Goal: Information Seeking & Learning: Learn about a topic

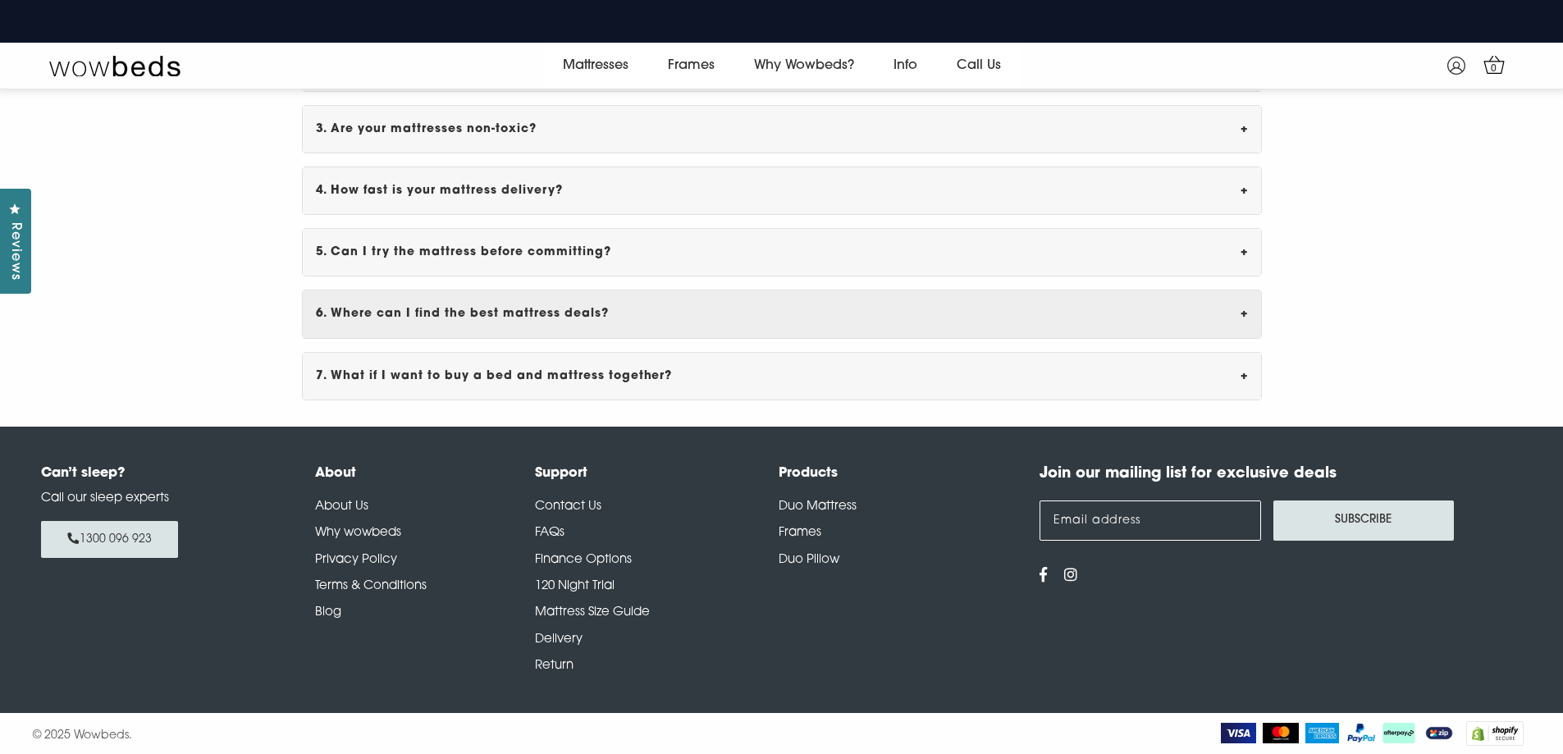
scroll to position [5751, 0]
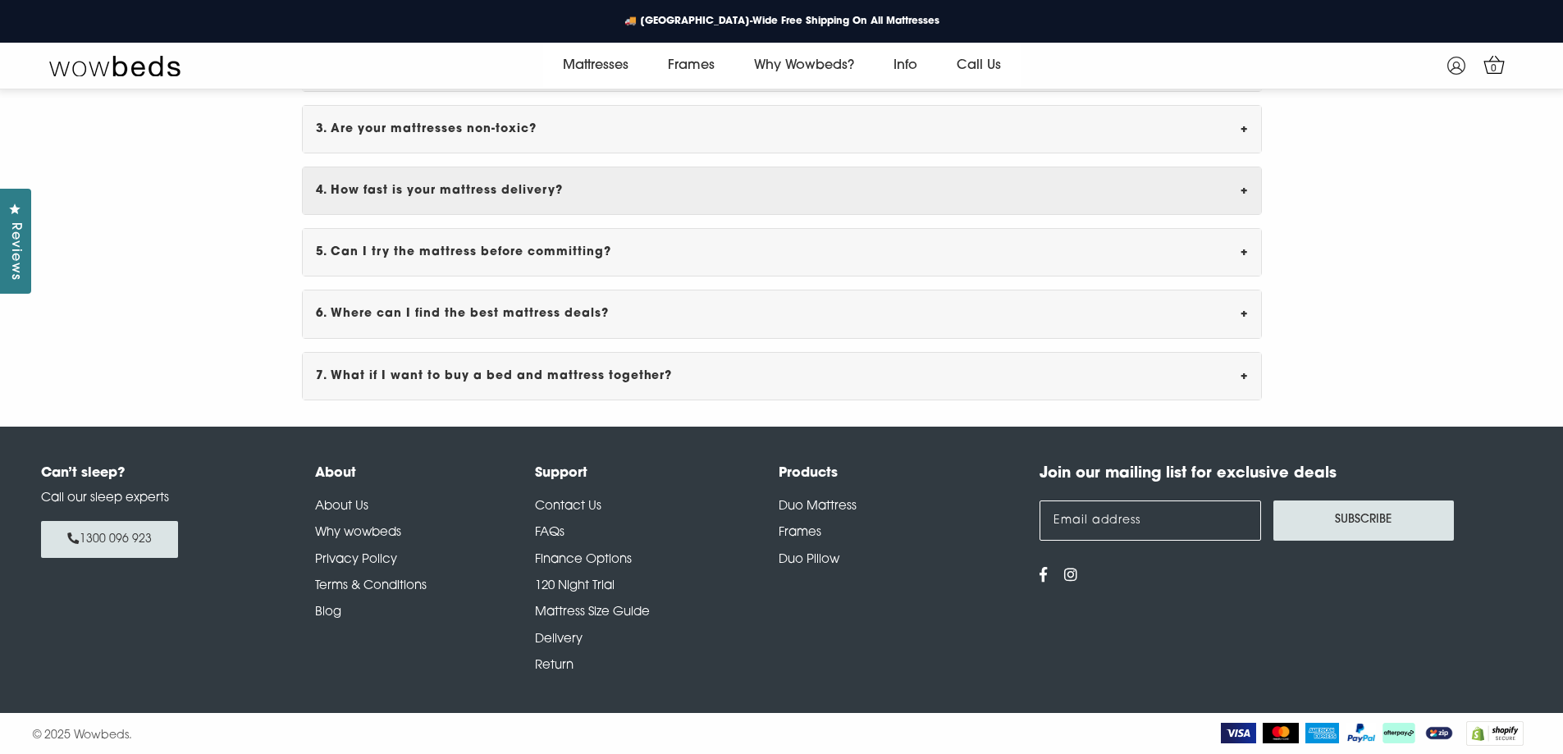
click at [629, 193] on div "4. How fast is your mattress delivery? +" at bounding box center [782, 190] width 958 height 47
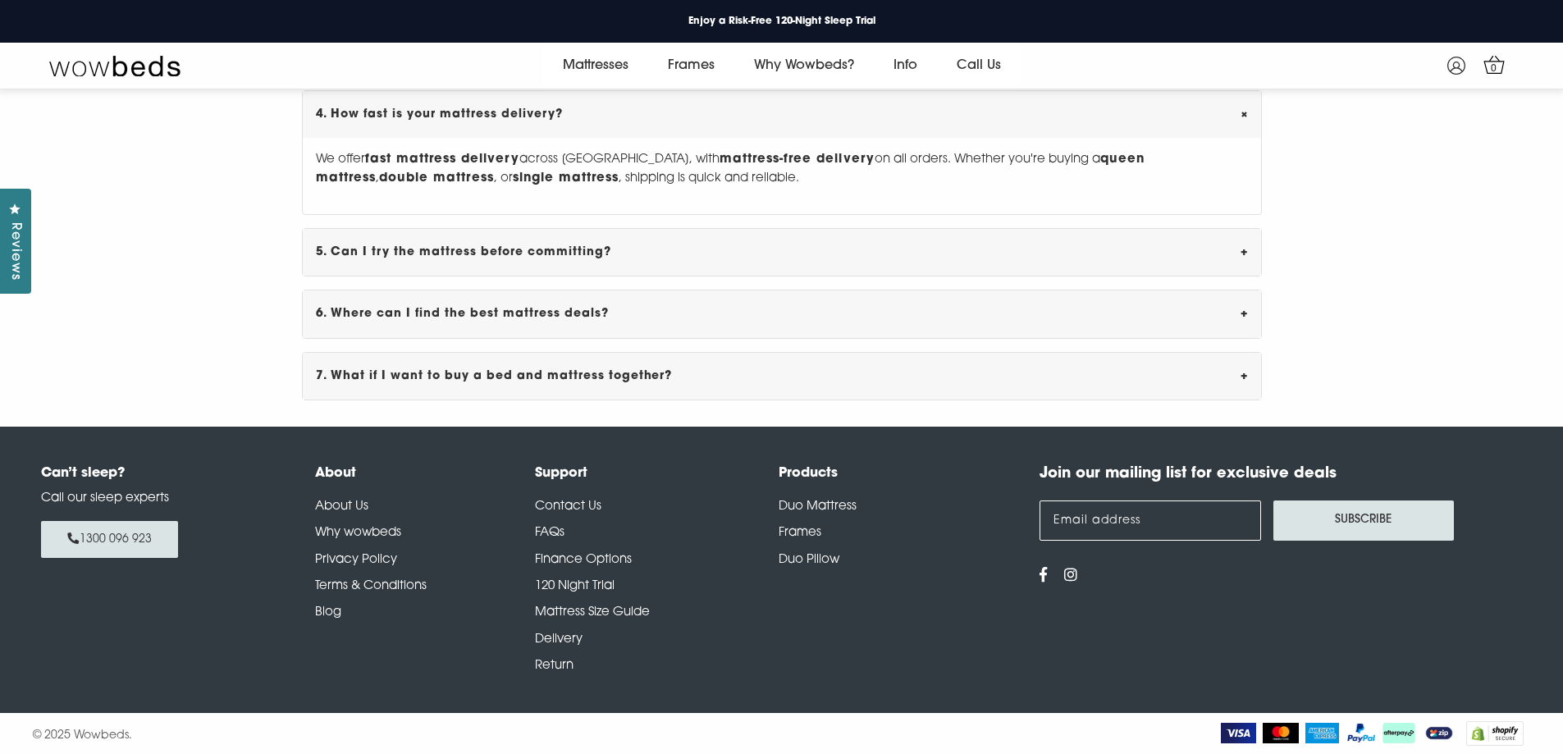
scroll to position [5827, 0]
click at [541, 634] on link "Delivery" at bounding box center [559, 639] width 48 height 12
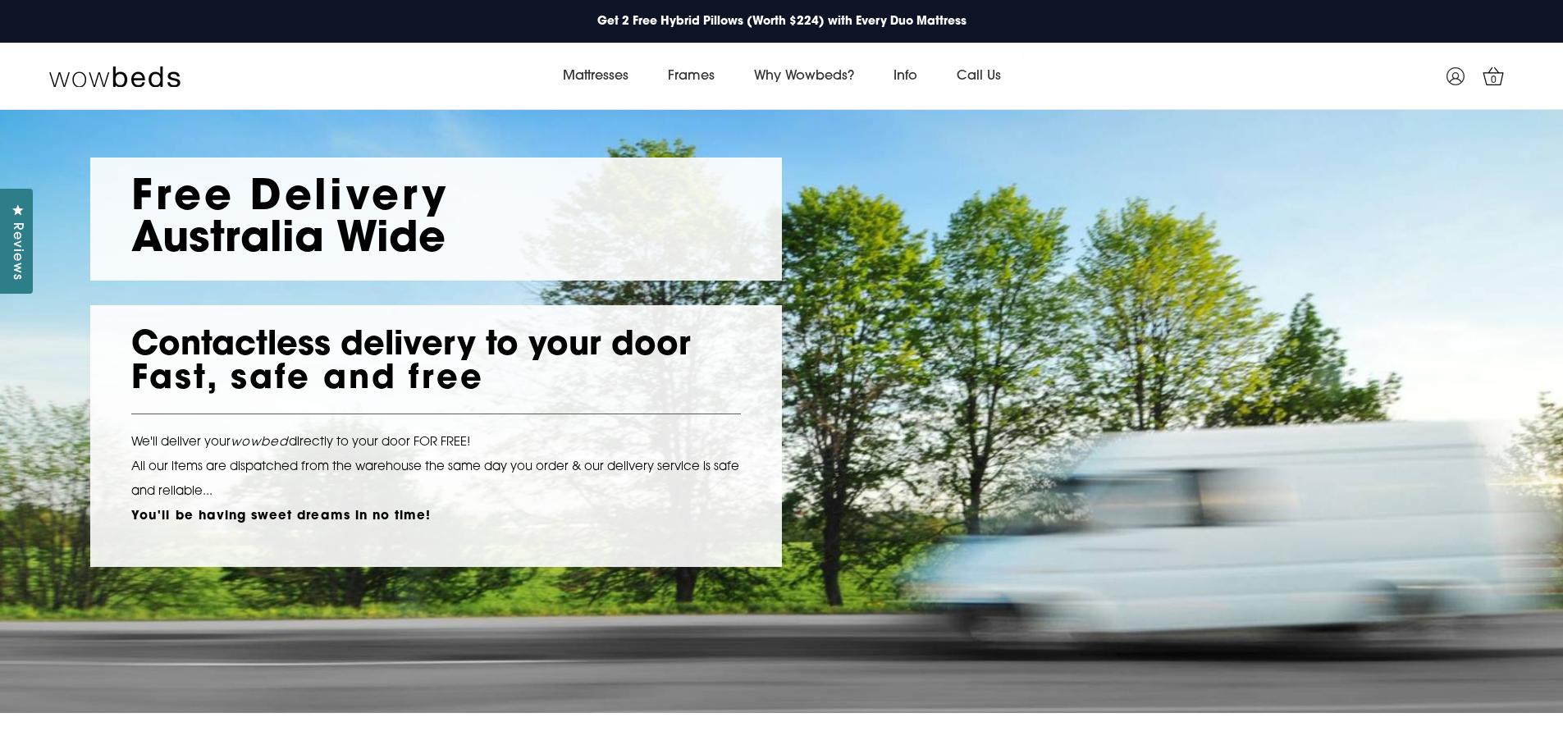
click at [12, 249] on span "Reviews" at bounding box center [16, 251] width 21 height 58
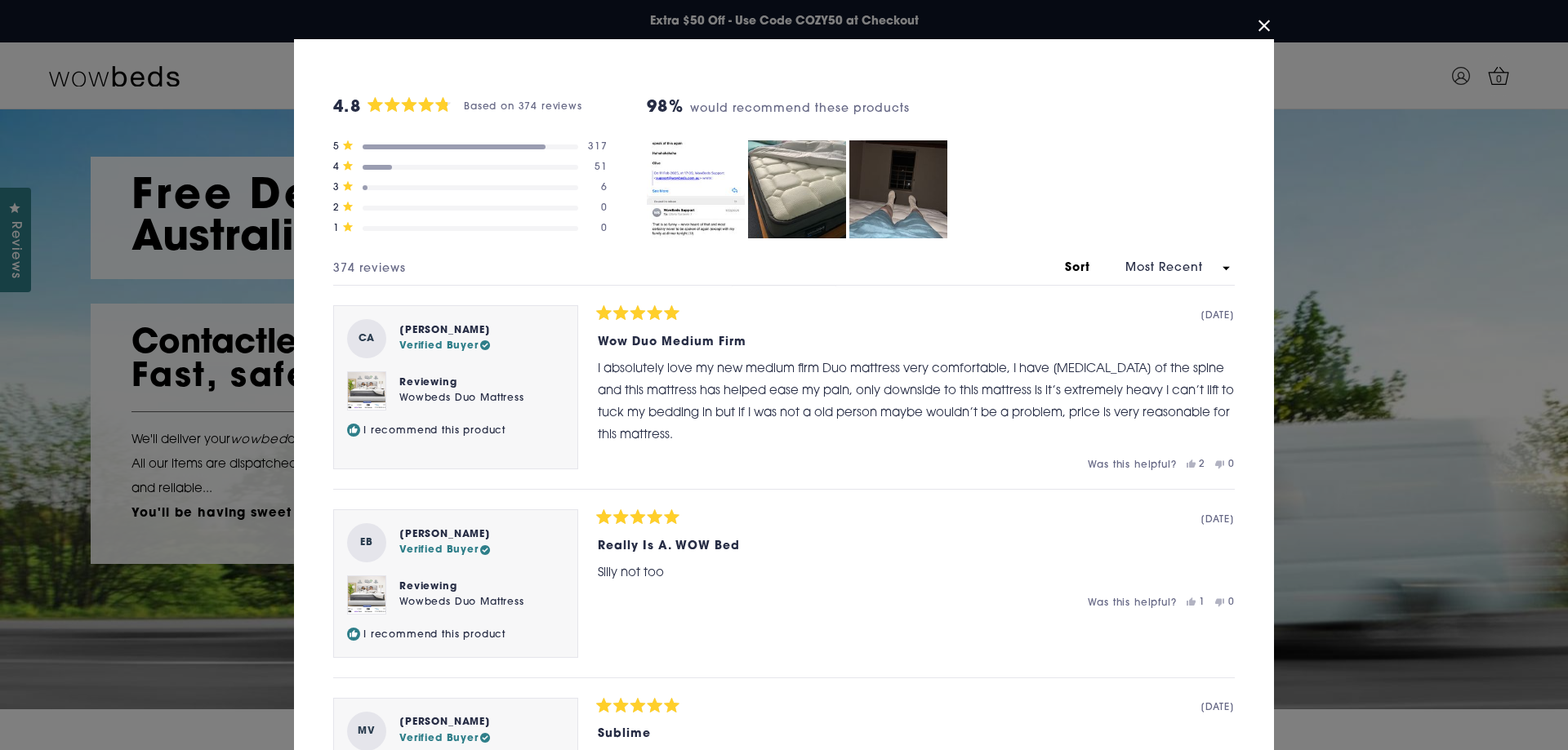
click at [362, 186] on div "Rated 4.8 out of 5 stars Based on 374 reviews" at bounding box center [470, 187] width 216 height 5
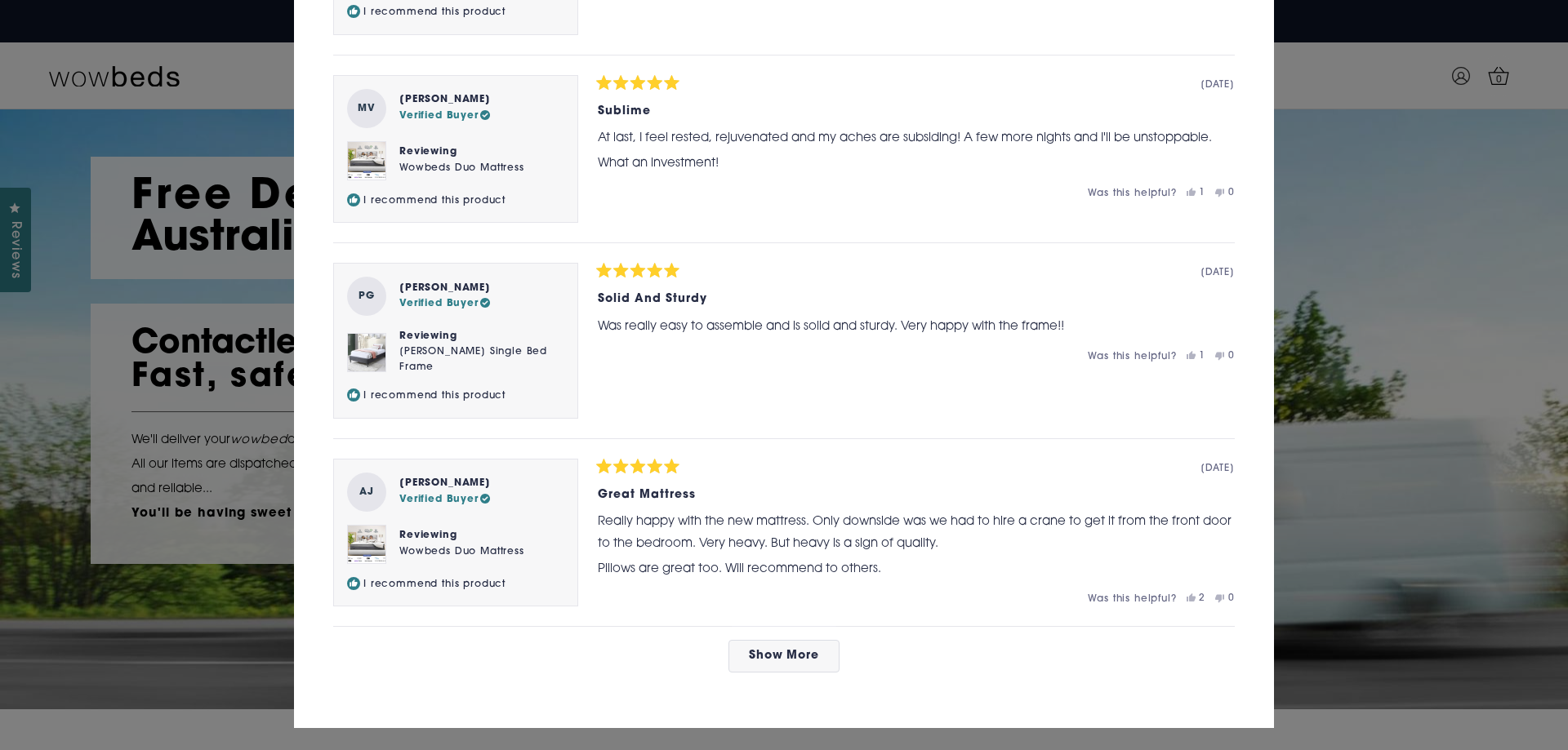
scroll to position [632, 0]
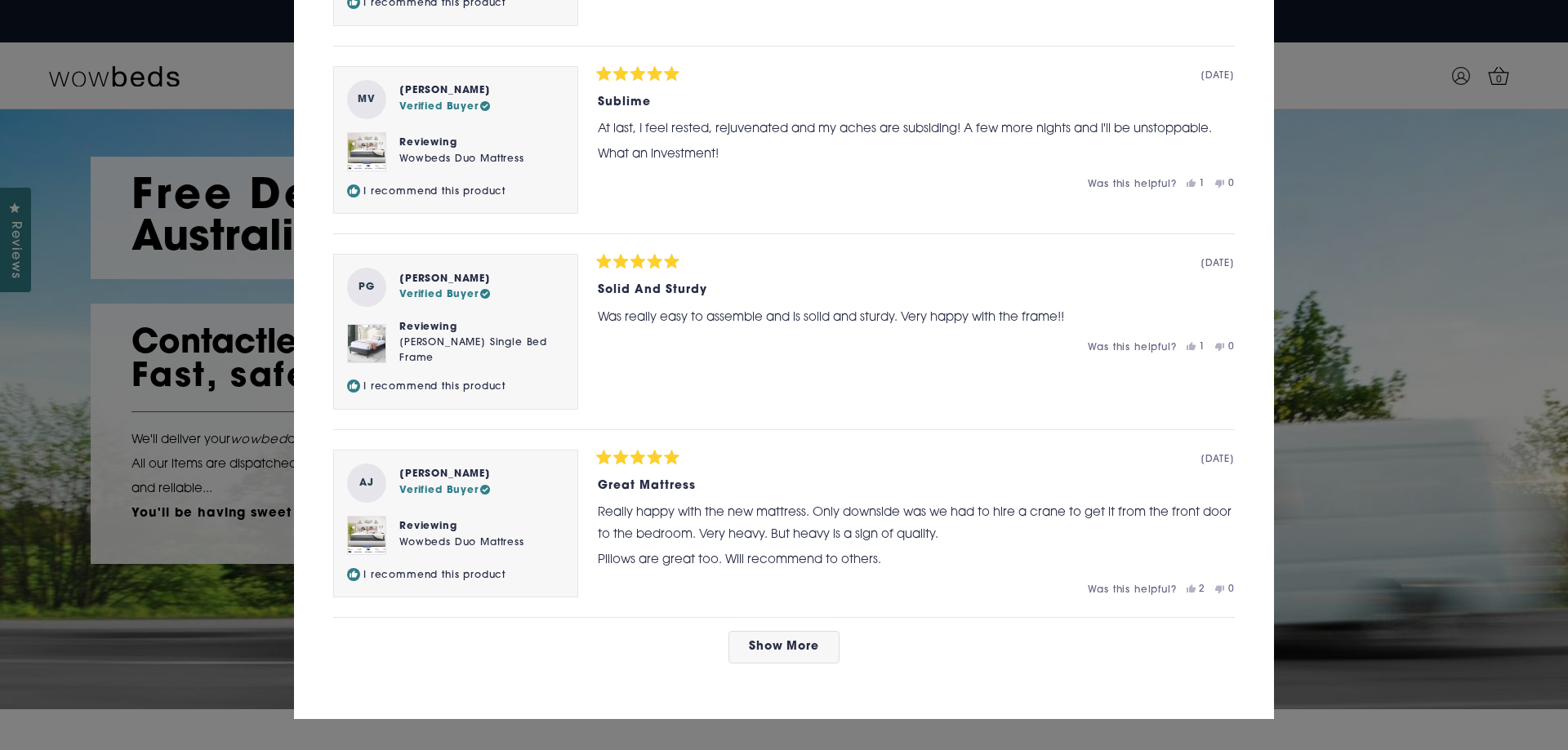
click at [785, 656] on div "4.8 Rated 4.8 out of 5 stars Based on 374 reviews 5 Rated out of 5 stars 317 To…" at bounding box center [784, 64] width 901 height 1233
click at [799, 641] on span "Show More" at bounding box center [783, 647] width 71 height 12
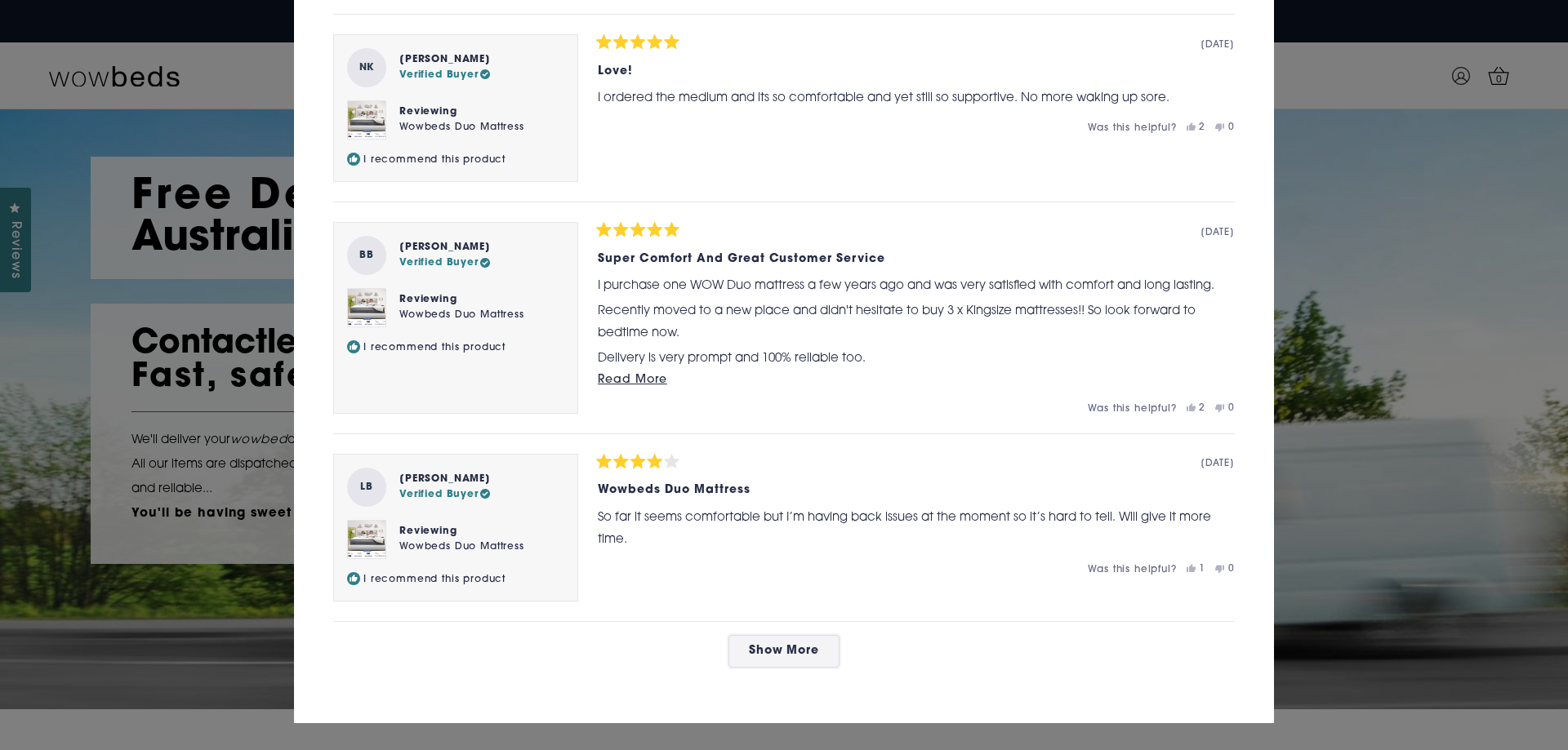
scroll to position [1611, 0]
click at [792, 649] on button "Show More" at bounding box center [784, 651] width 111 height 33
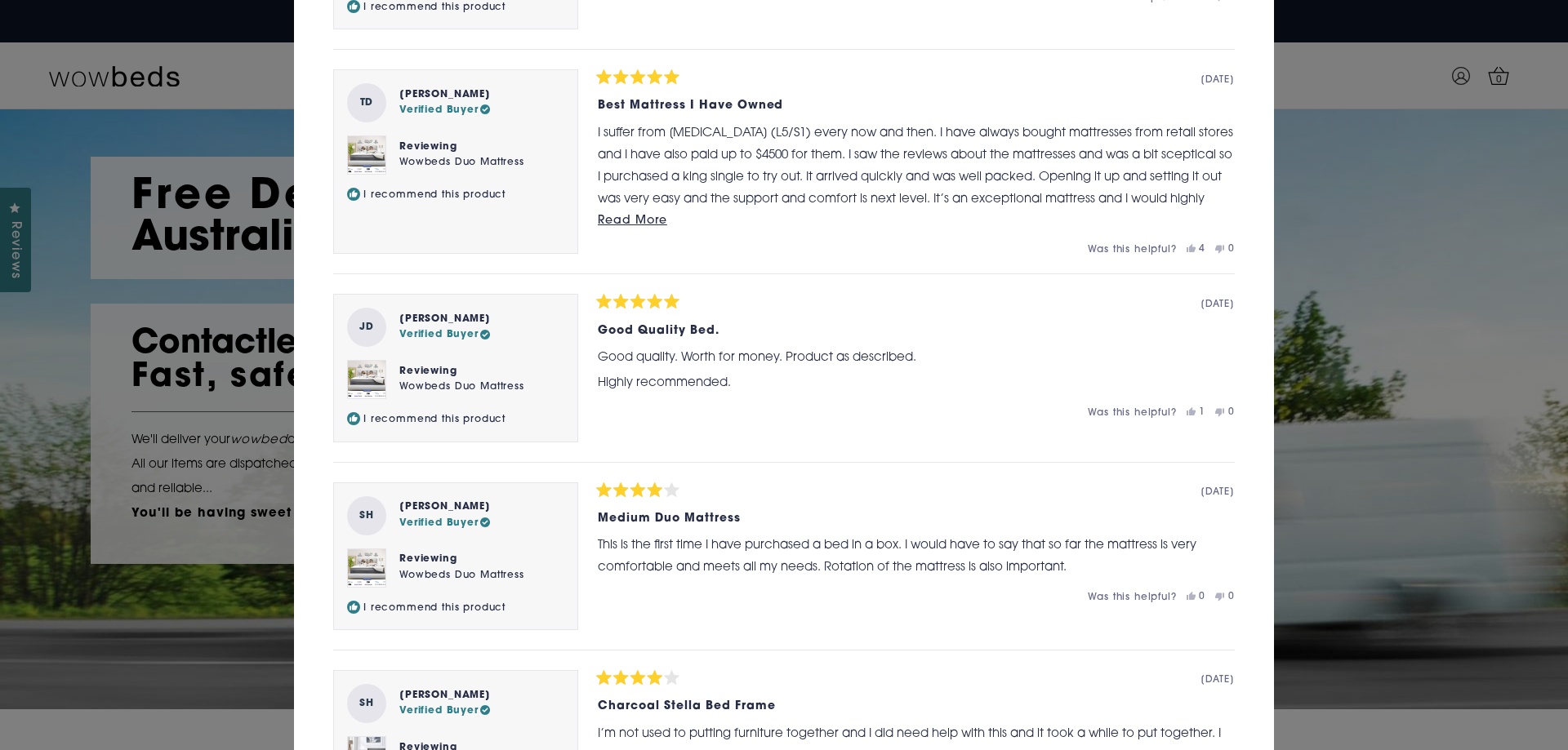
scroll to position [2509, 0]
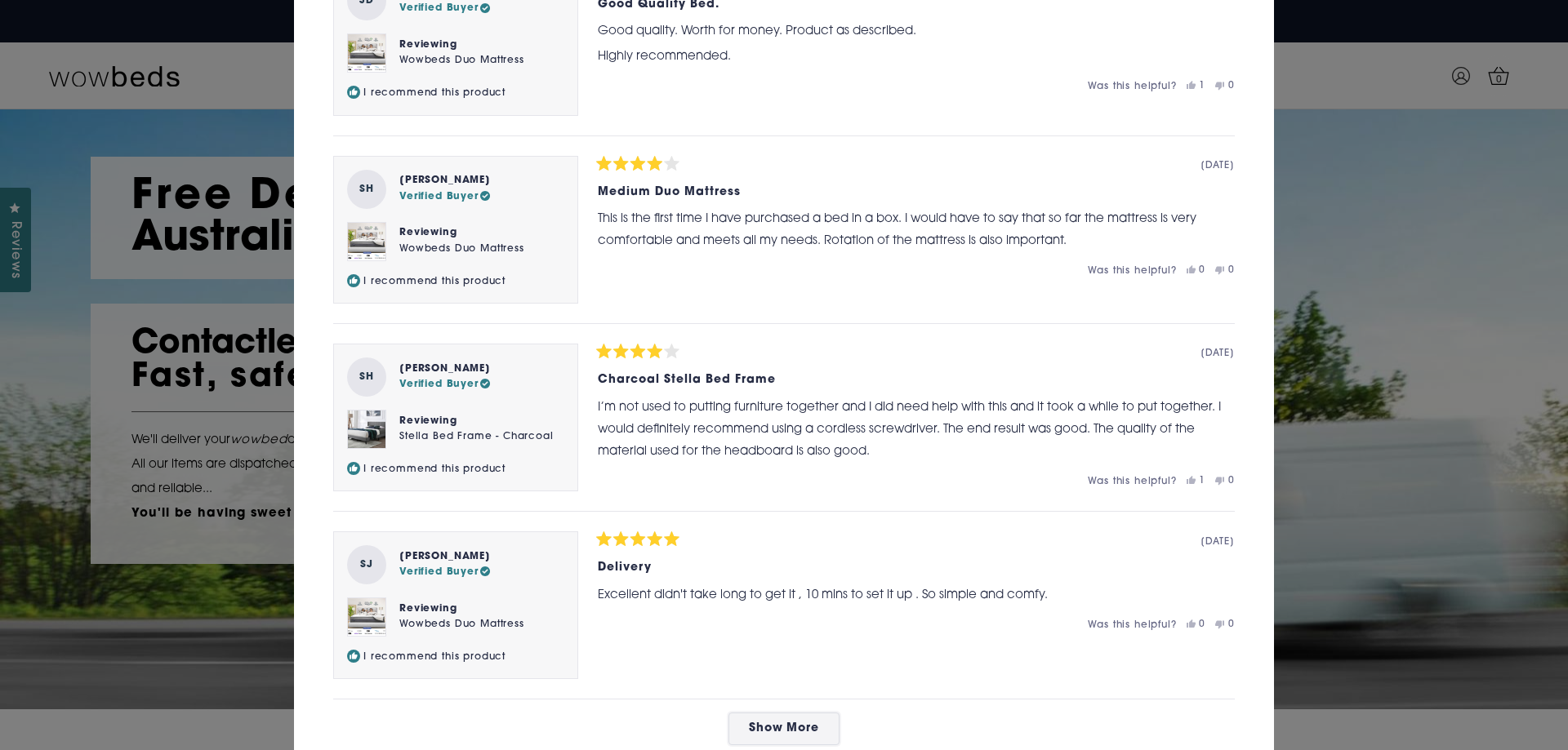
click at [810, 722] on span "Show More" at bounding box center [783, 728] width 71 height 12
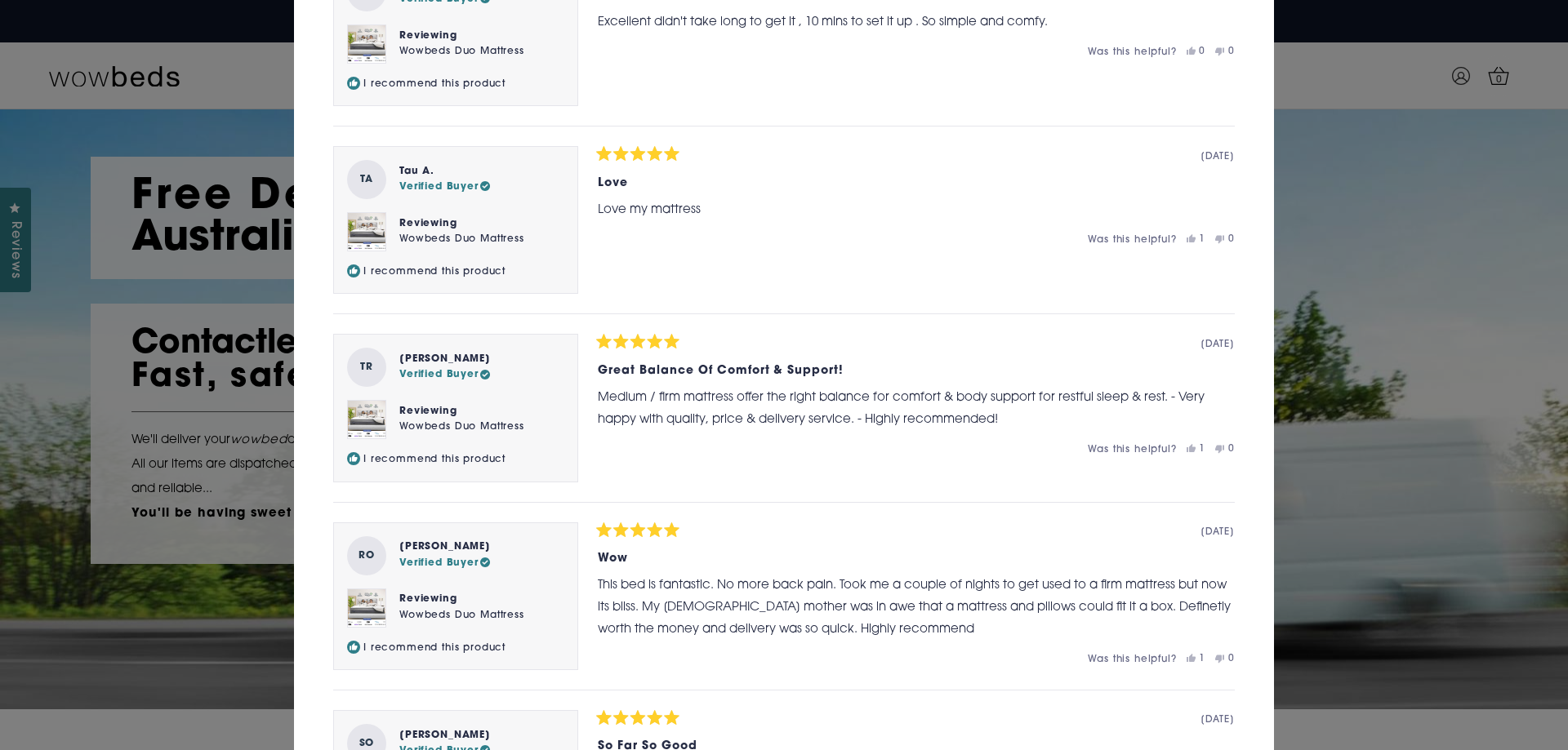
scroll to position [3042, 0]
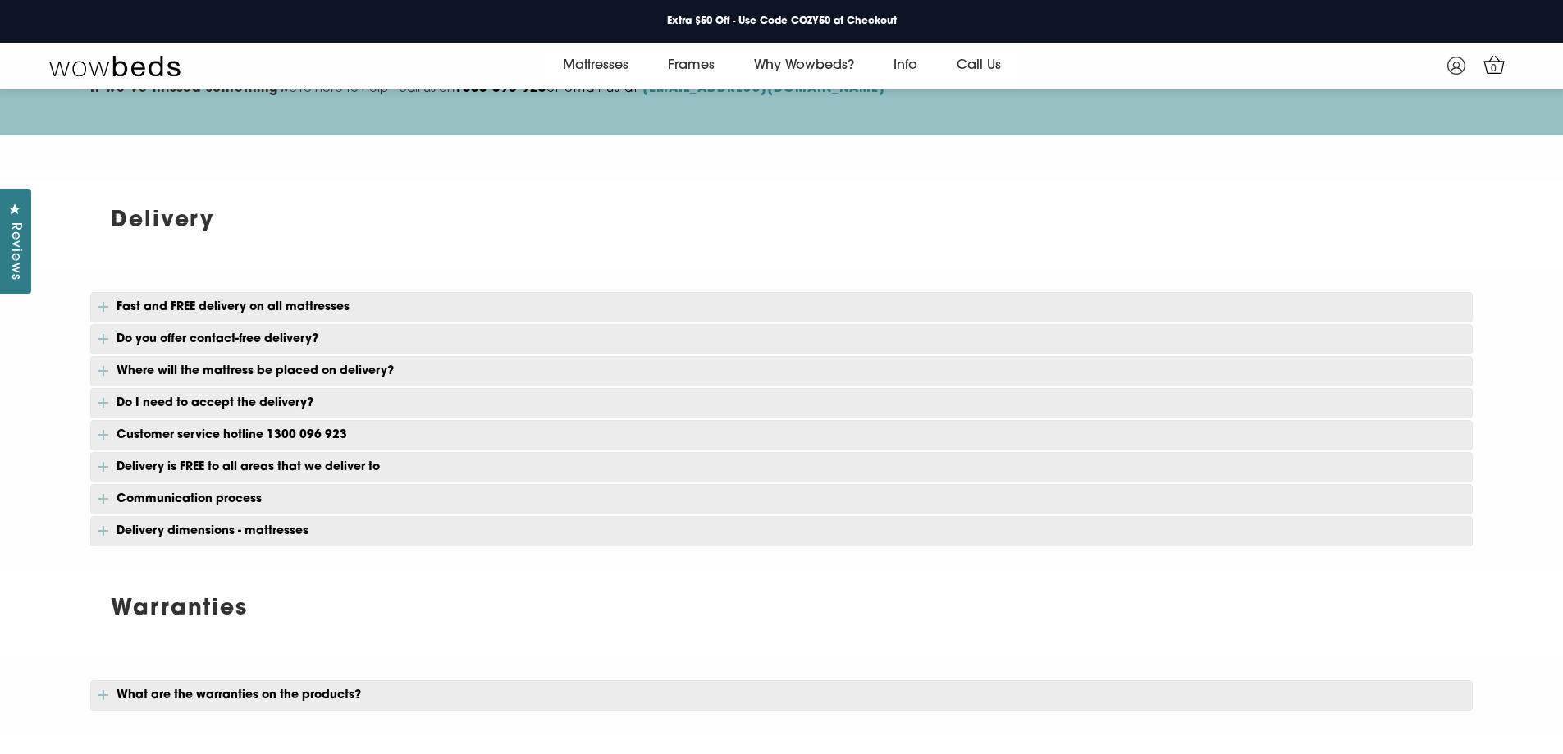
scroll to position [144, 0]
click at [226, 406] on p "Do I need to accept the delivery?" at bounding box center [781, 404] width 1383 height 30
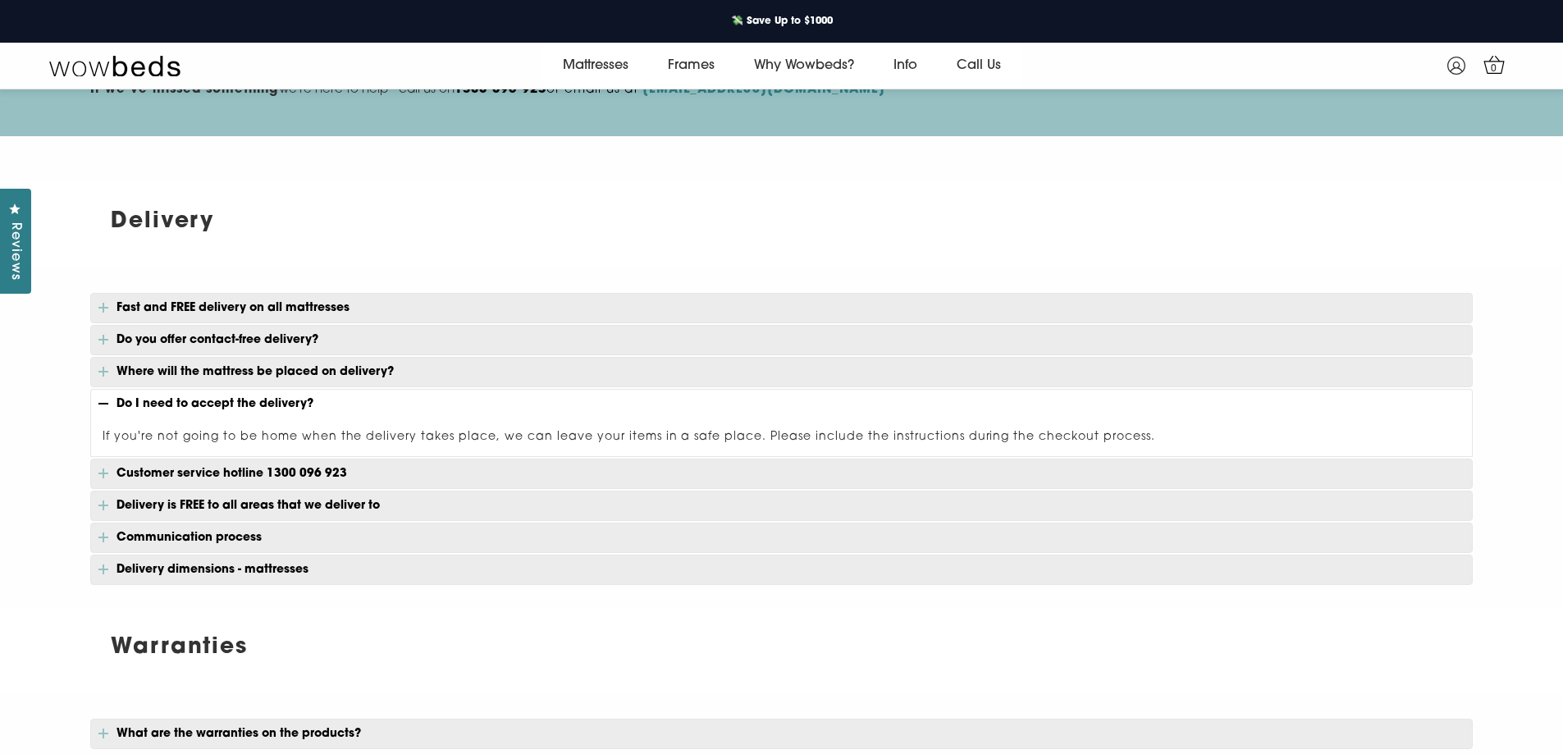
click at [300, 538] on p "Communication process" at bounding box center [781, 538] width 1383 height 30
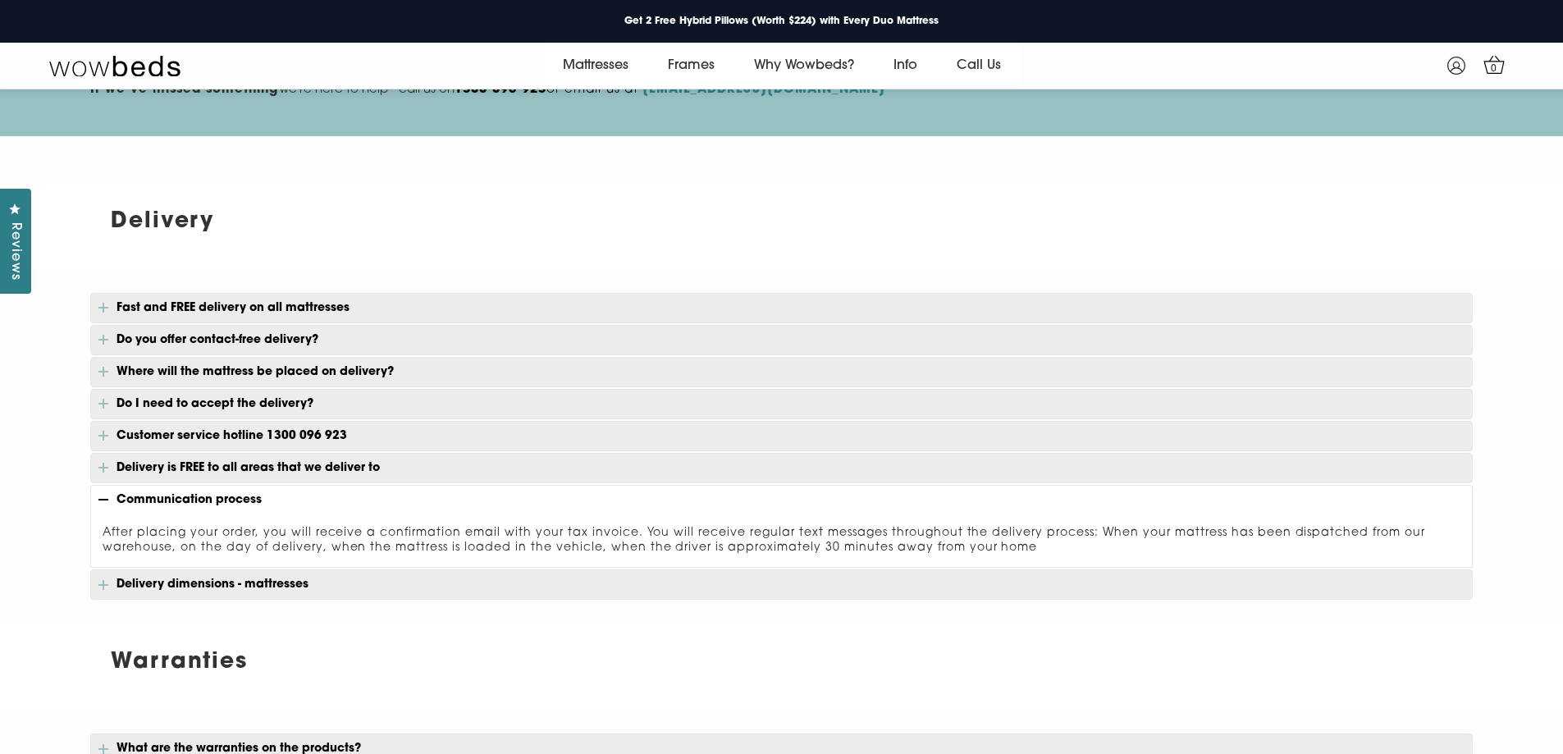
click at [226, 368] on p "Where will the mattress be placed on delivery?" at bounding box center [781, 372] width 1383 height 30
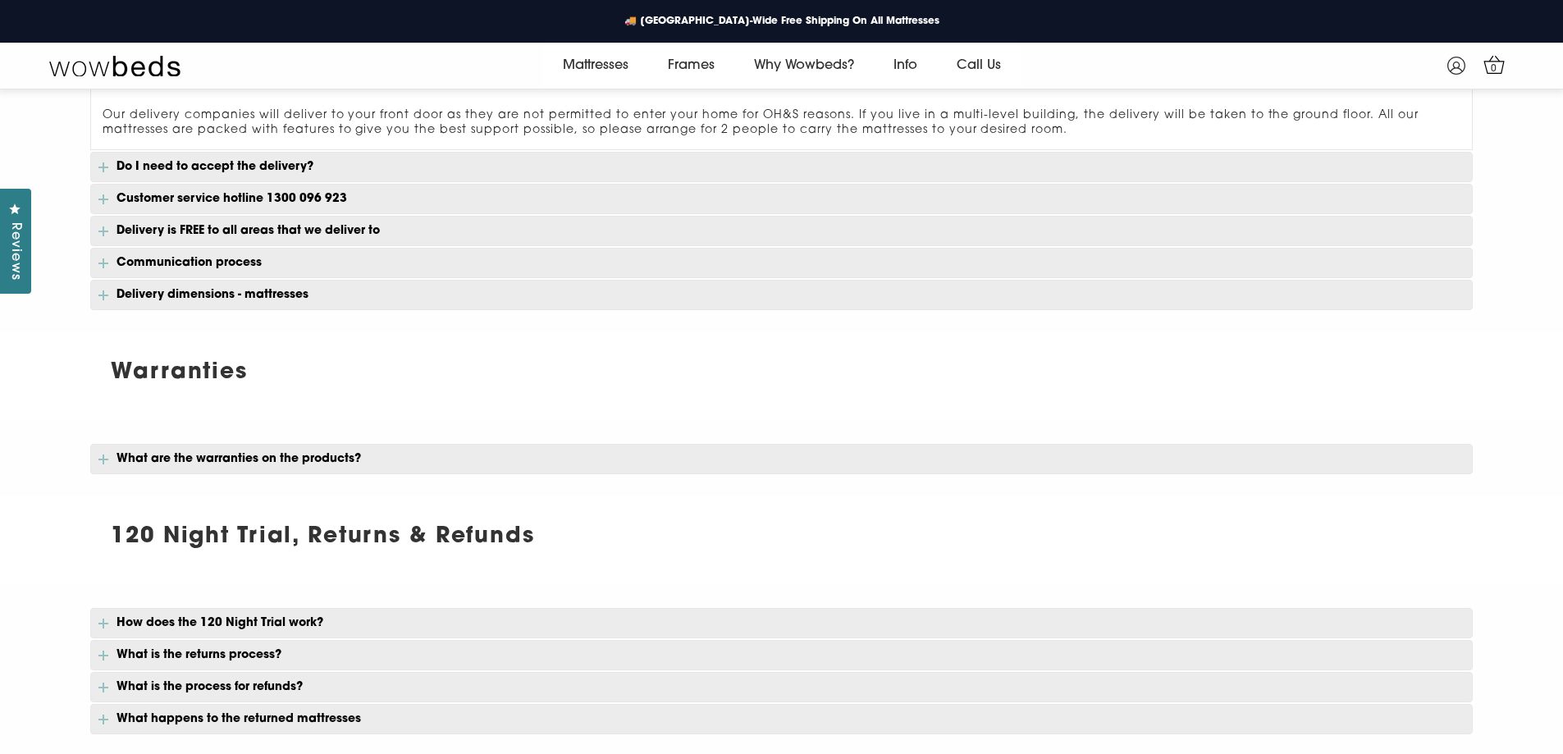
scroll to position [637, 0]
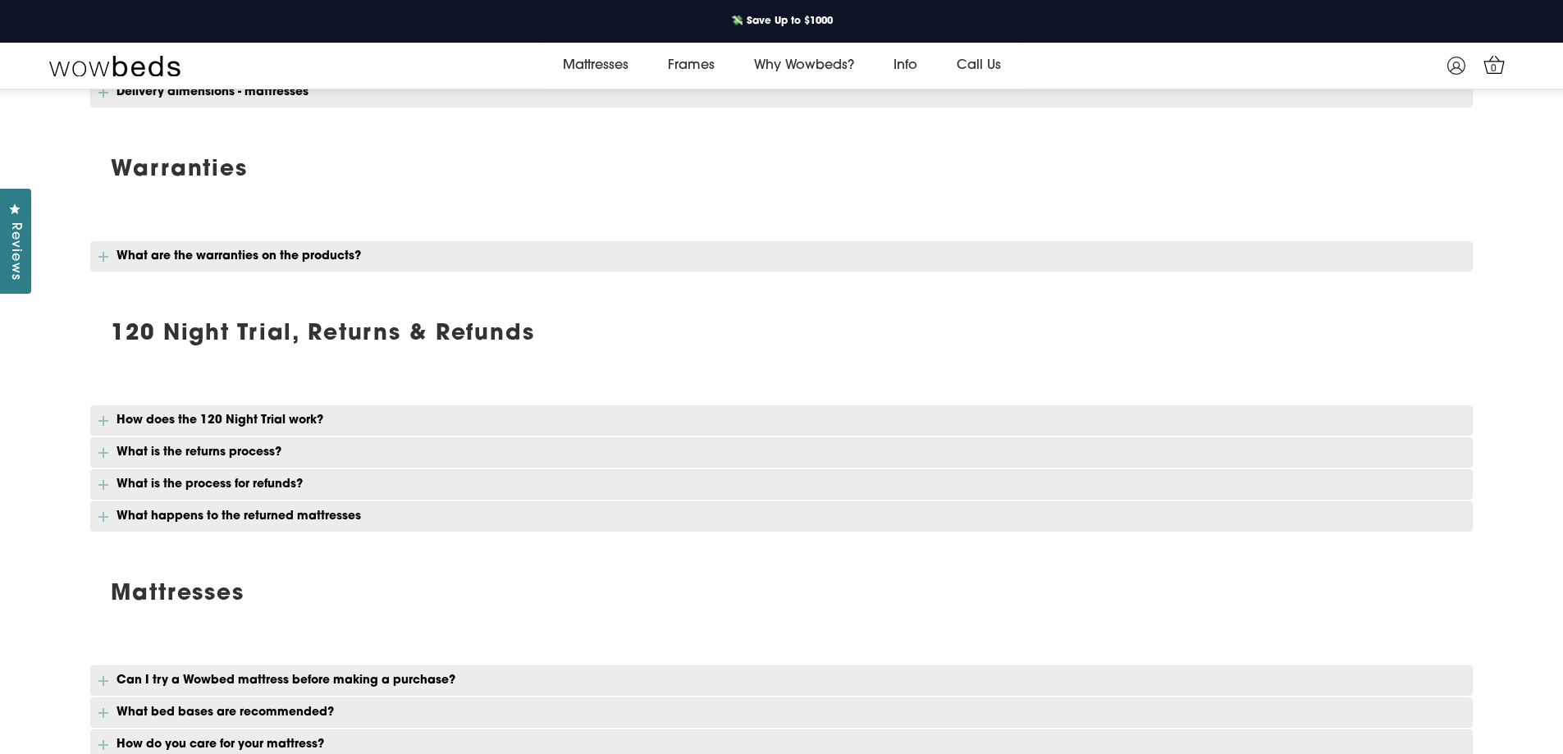
click at [405, 252] on p "What are the warranties on the products?" at bounding box center [781, 256] width 1383 height 30
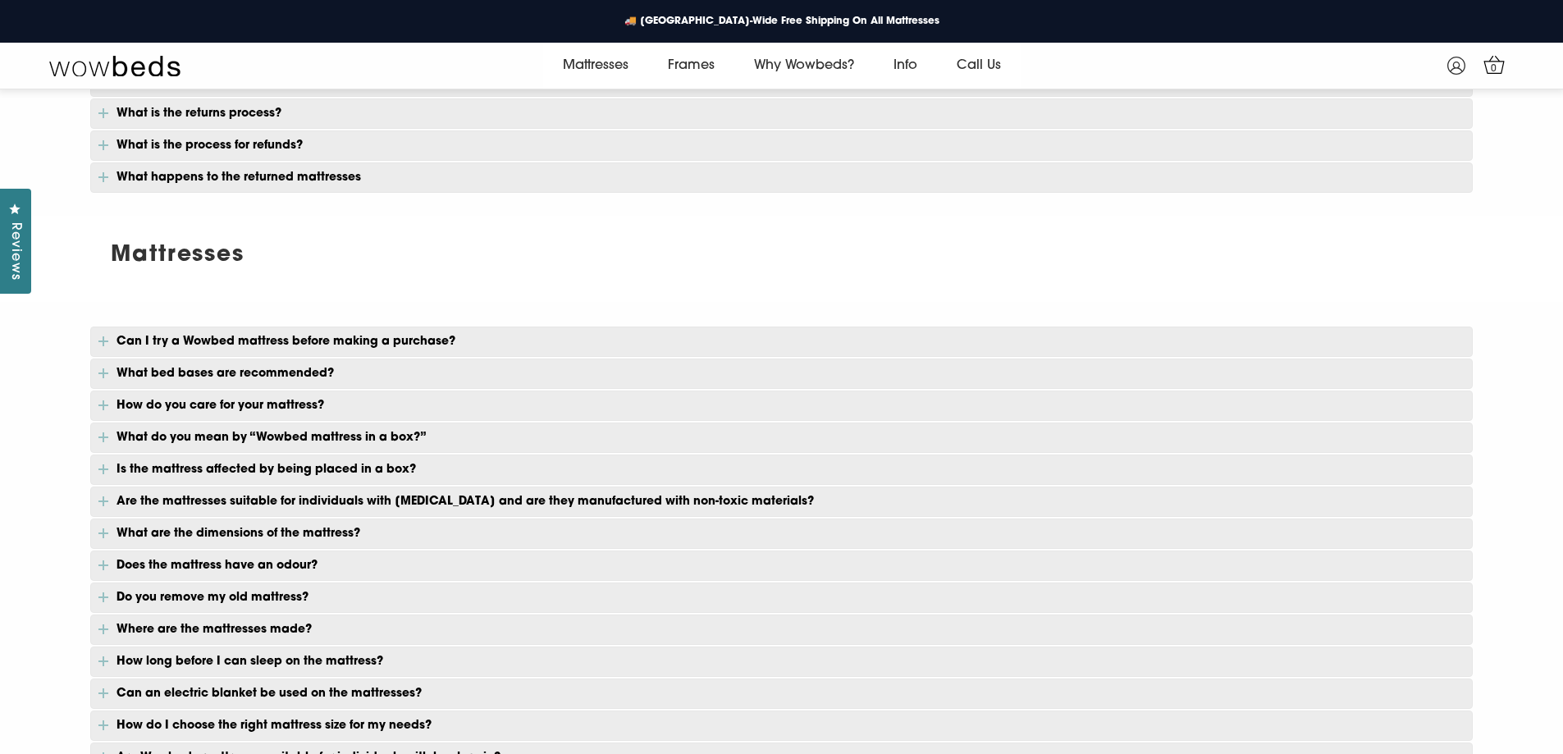
scroll to position [1047, 0]
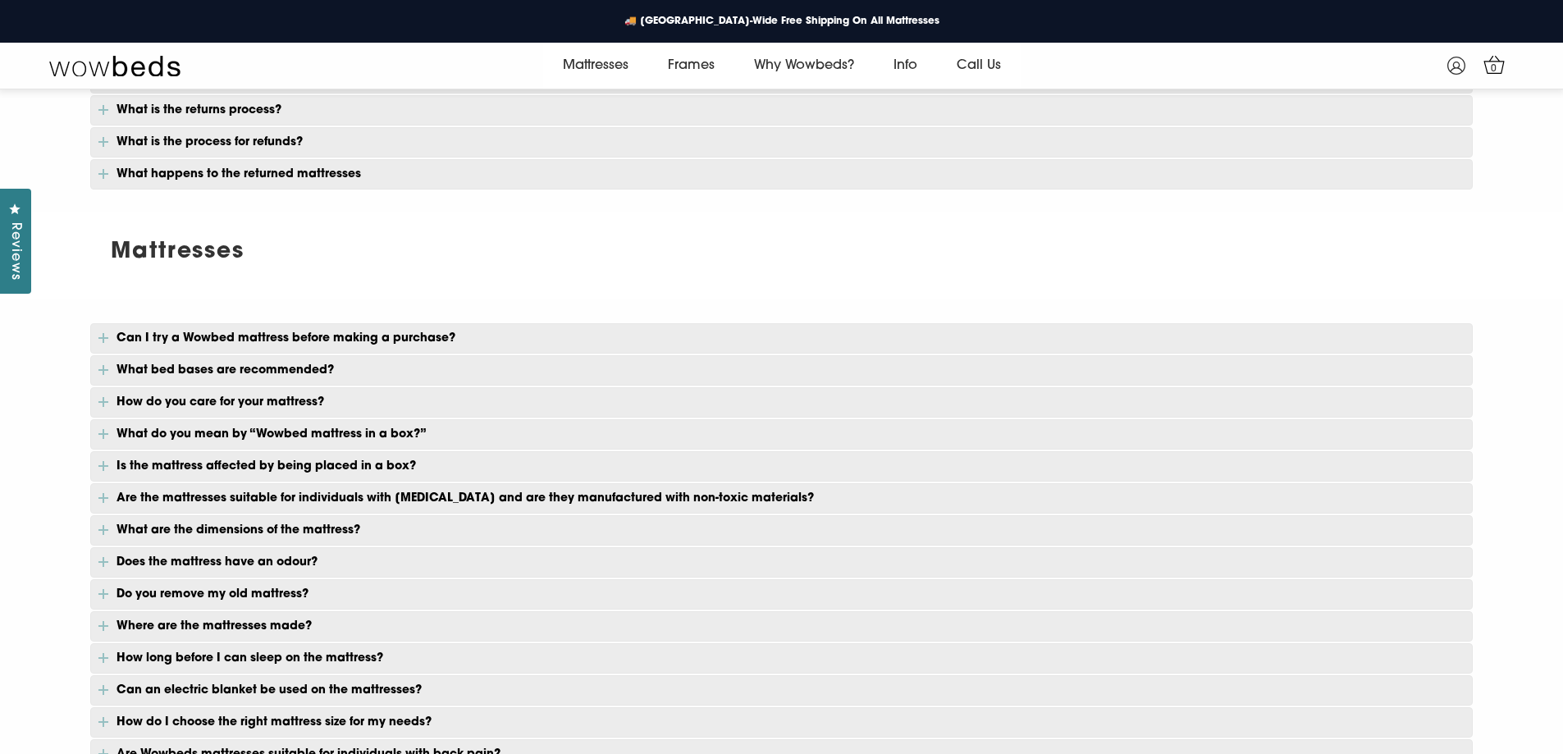
click at [306, 169] on p "What happens to the returned mattresses" at bounding box center [781, 174] width 1383 height 30
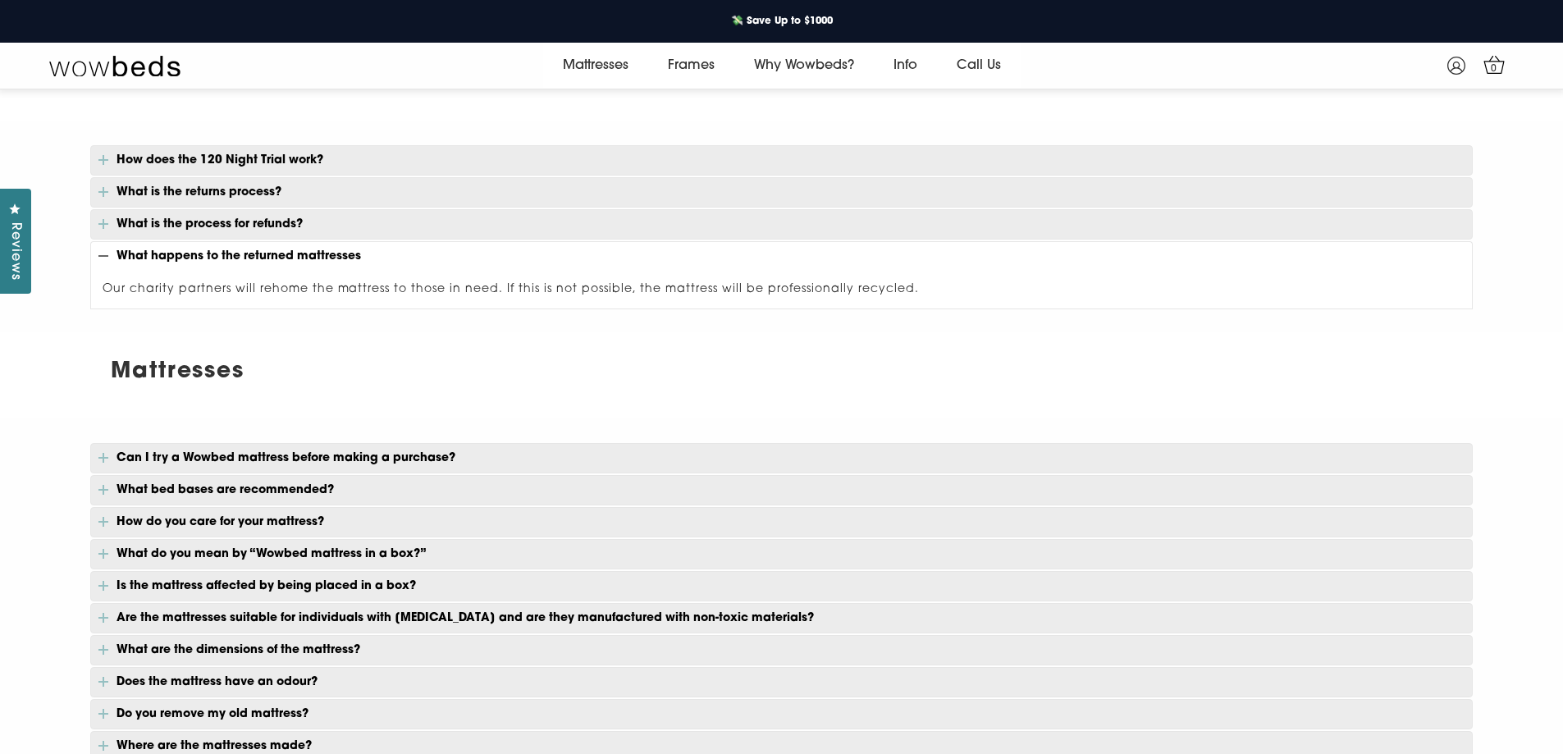
scroll to position [883, 0]
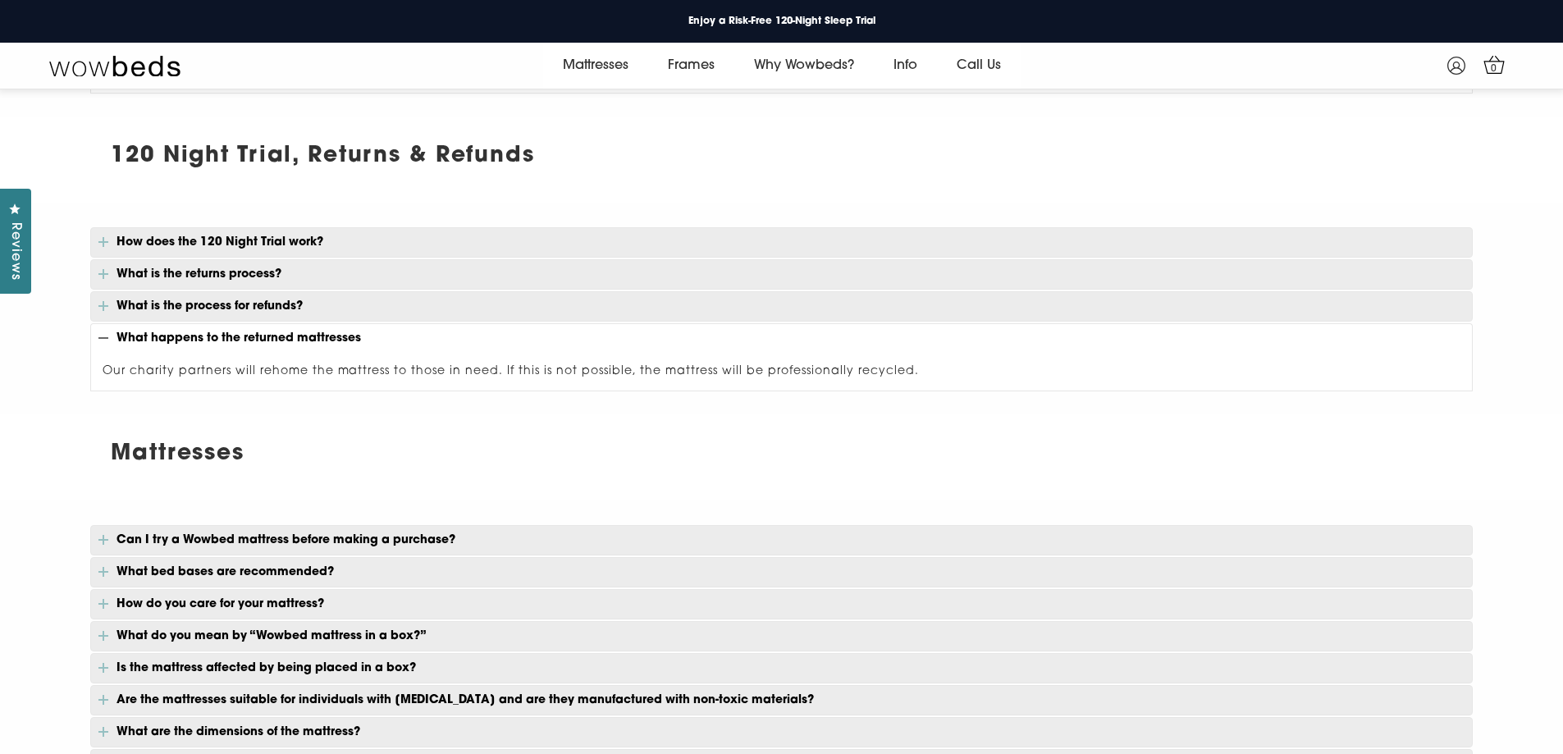
click at [294, 268] on p "What is the returns process?" at bounding box center [781, 274] width 1383 height 30
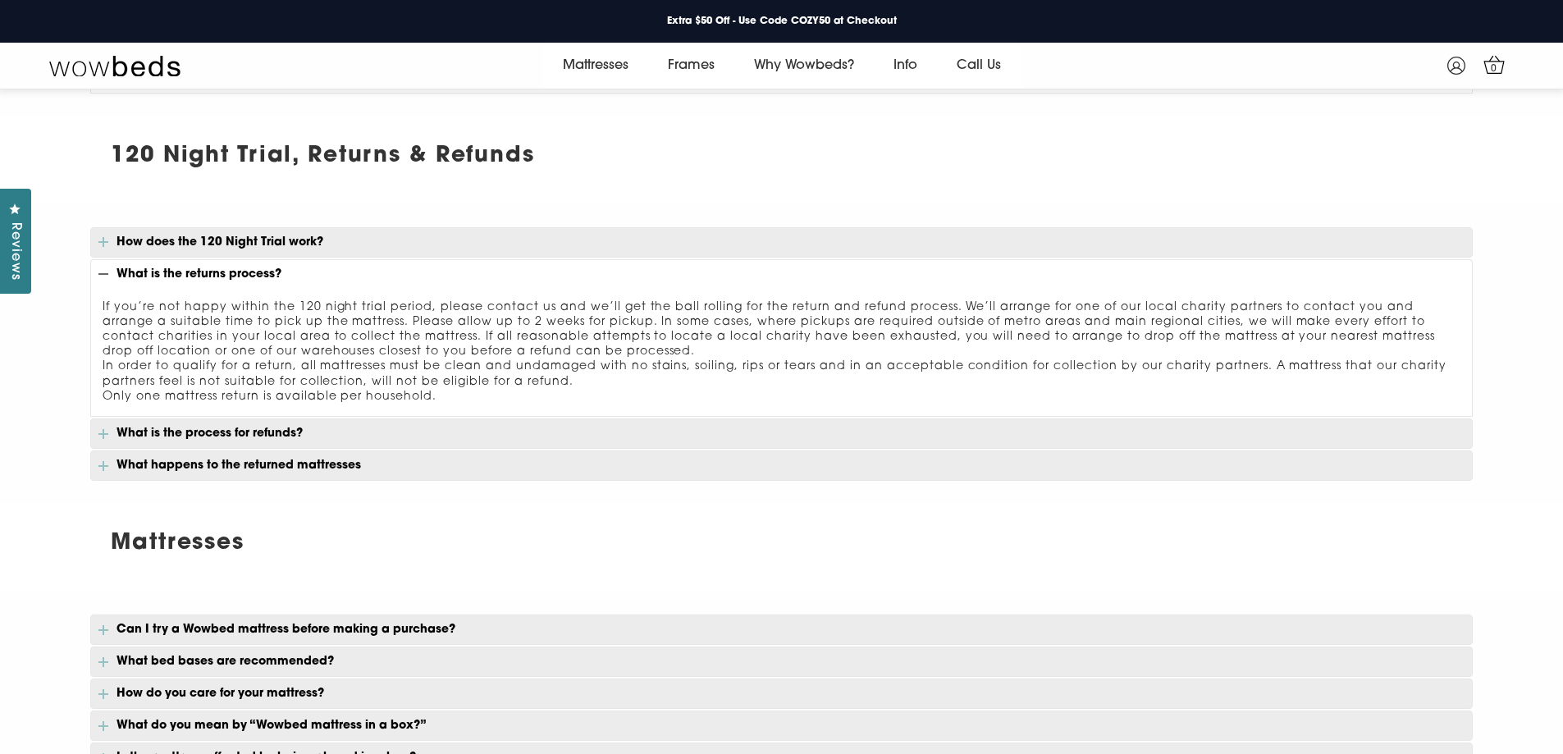
click at [281, 435] on p "What is the process for refunds?" at bounding box center [781, 433] width 1383 height 30
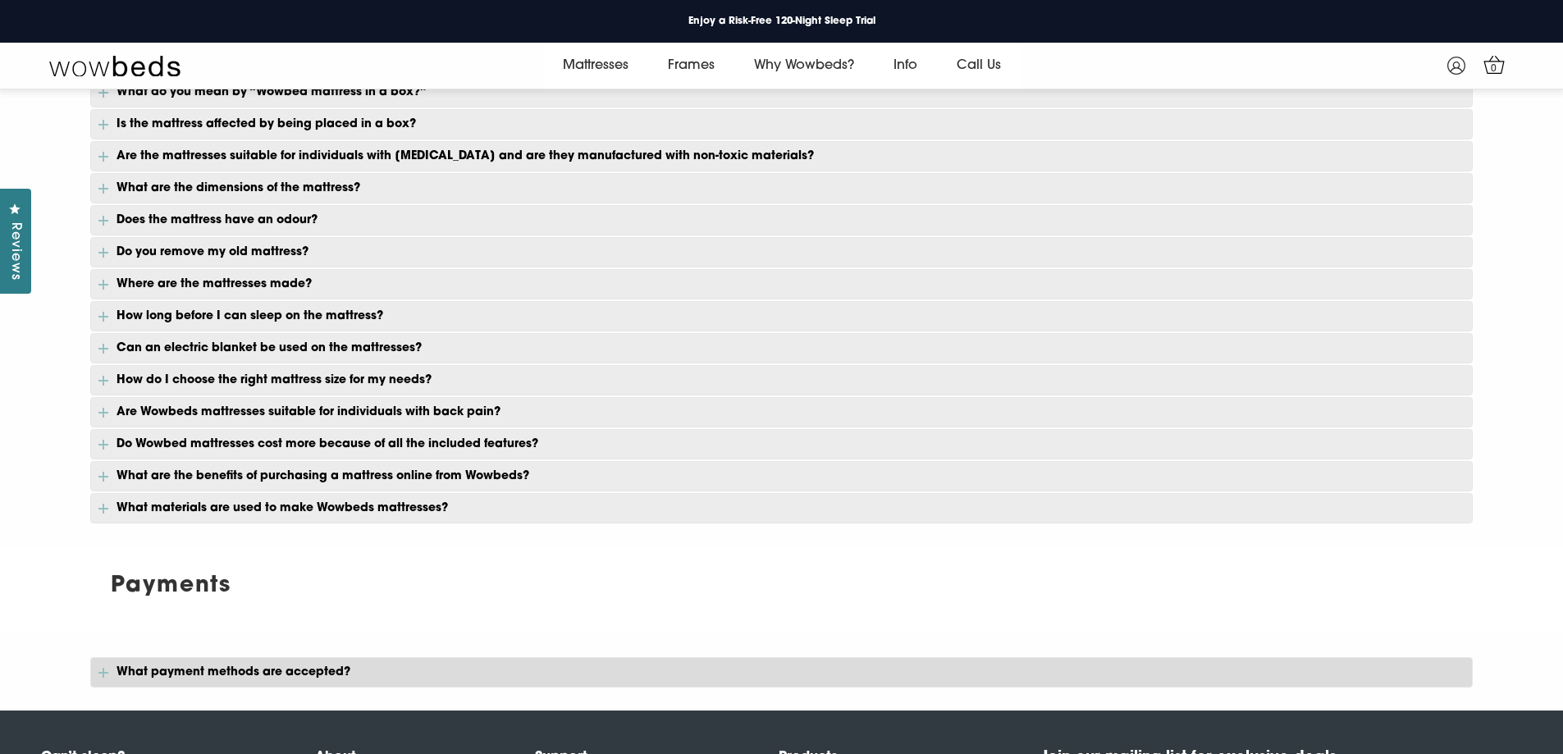
scroll to position [1457, 0]
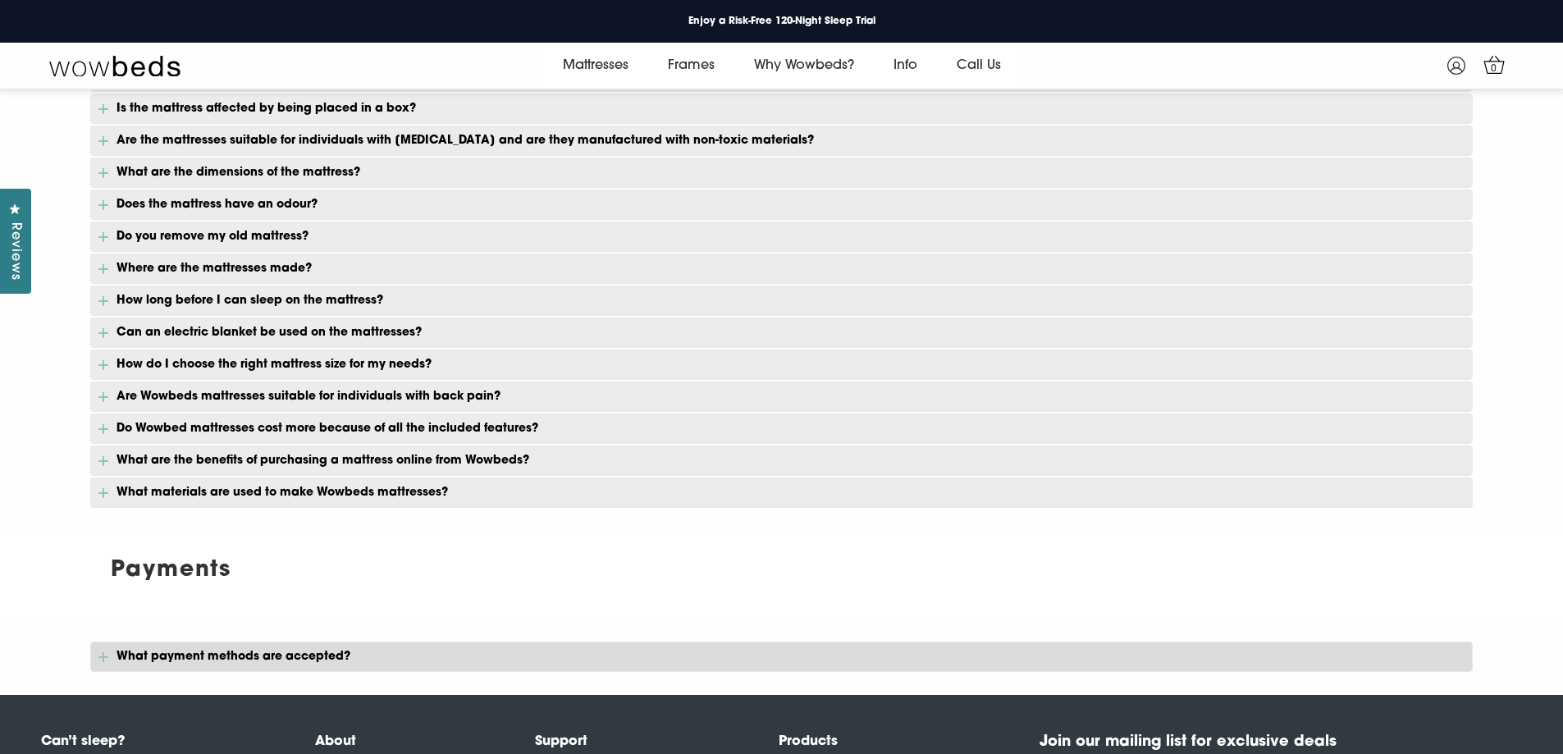
click at [416, 400] on p "Are Wowbeds mattresses suitable for individuals with back pain?" at bounding box center [781, 397] width 1383 height 30
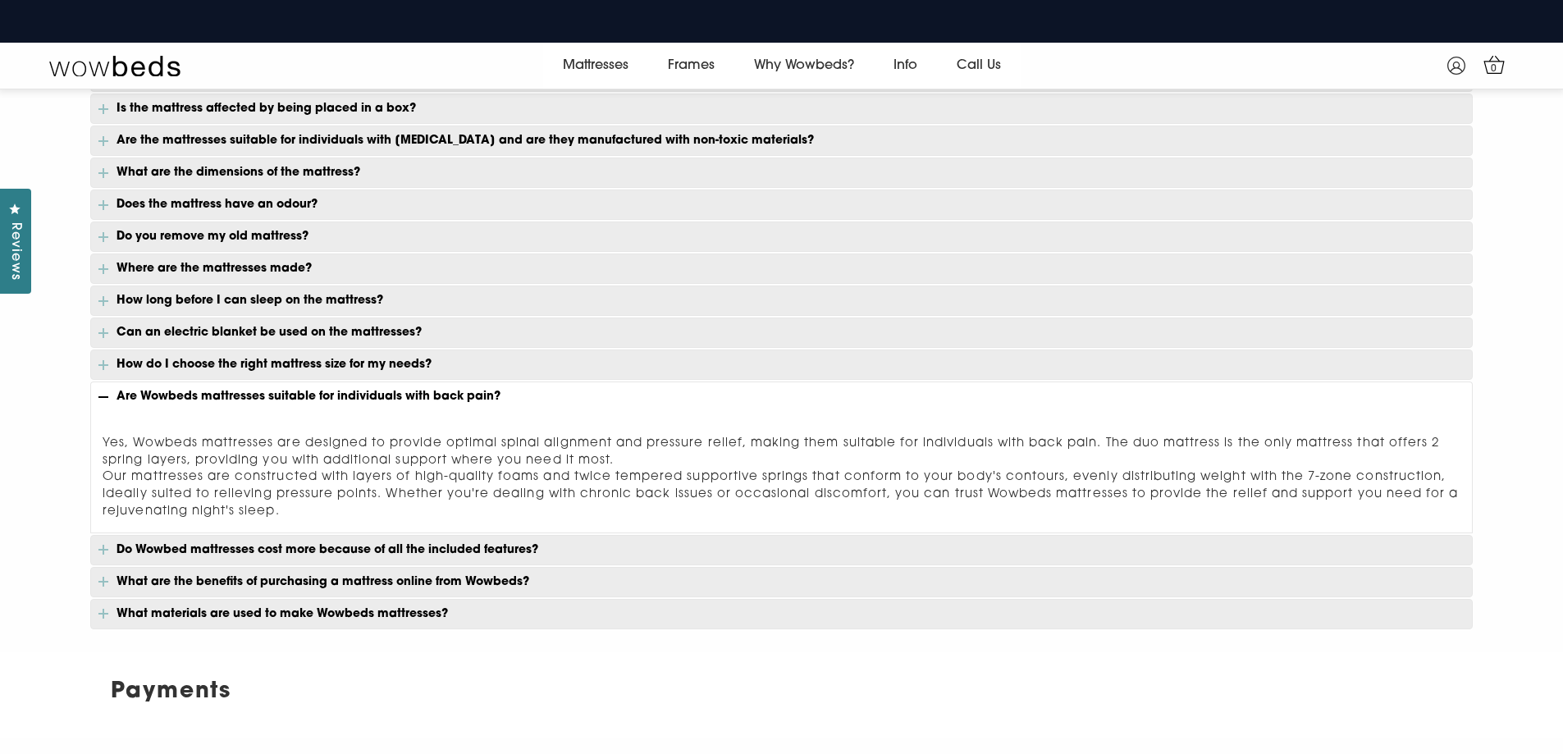
click at [416, 400] on p "Are Wowbeds mattresses suitable for individuals with back pain?" at bounding box center [781, 397] width 1383 height 30
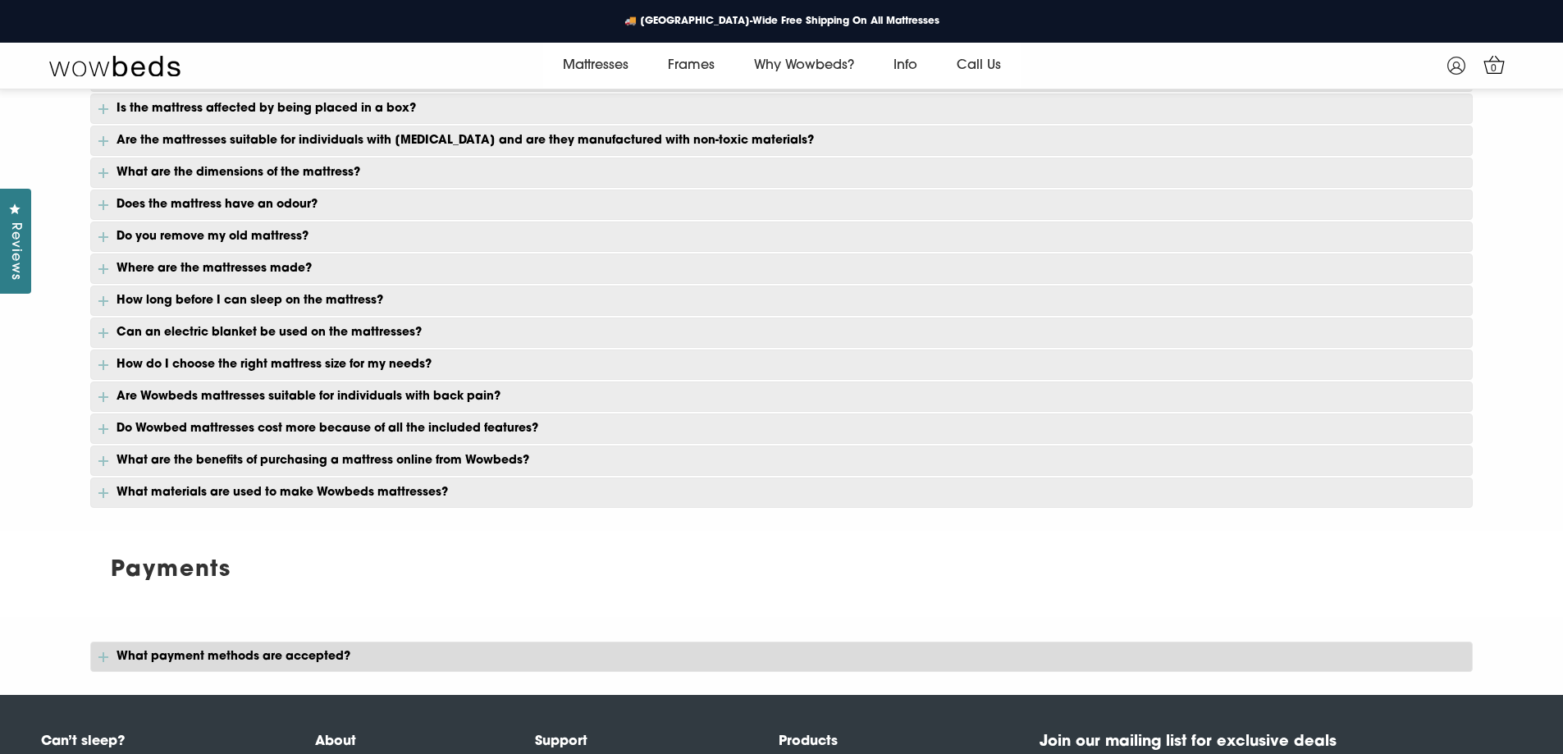
click at [424, 204] on p "Does the mattress have an odour?" at bounding box center [781, 205] width 1383 height 30
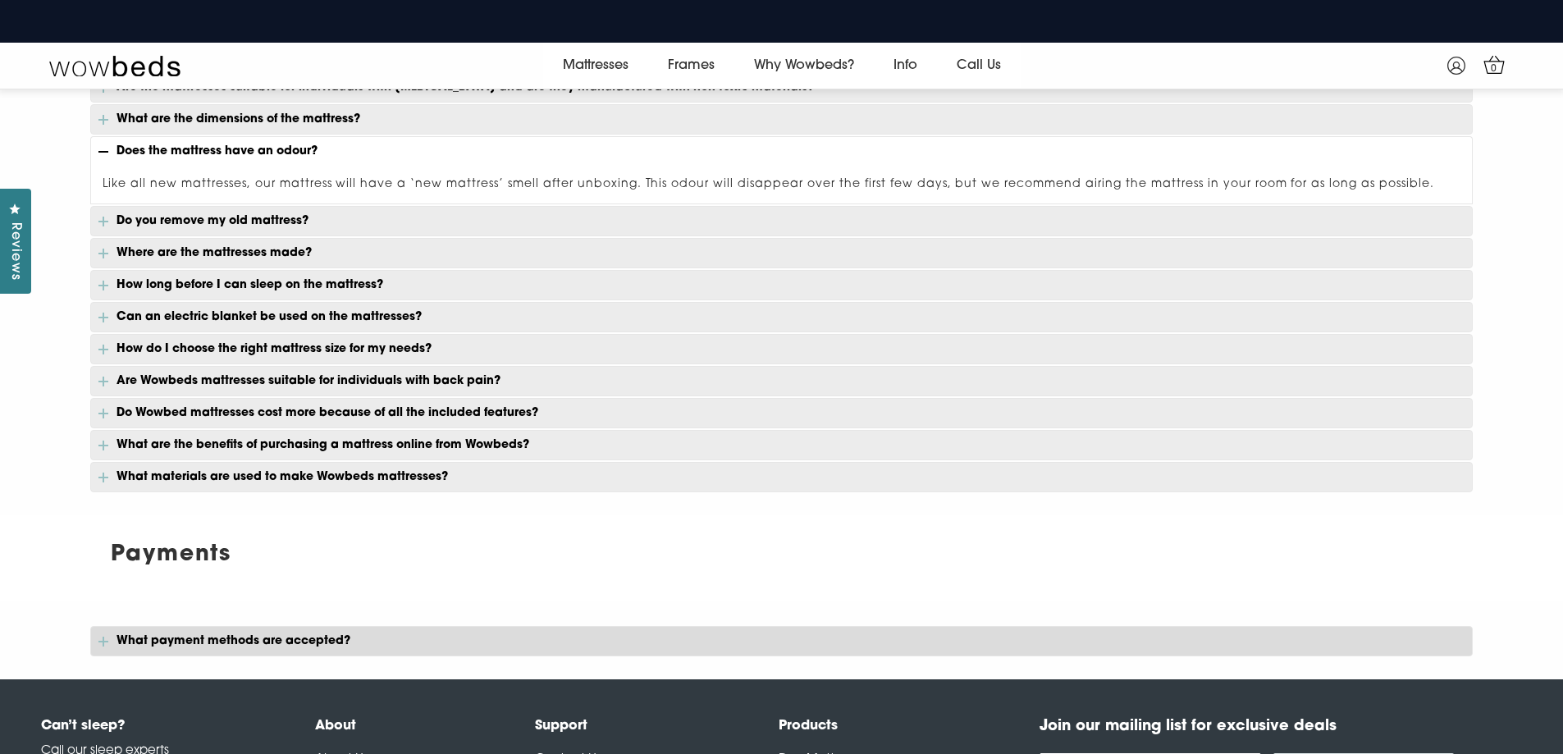
scroll to position [1539, 0]
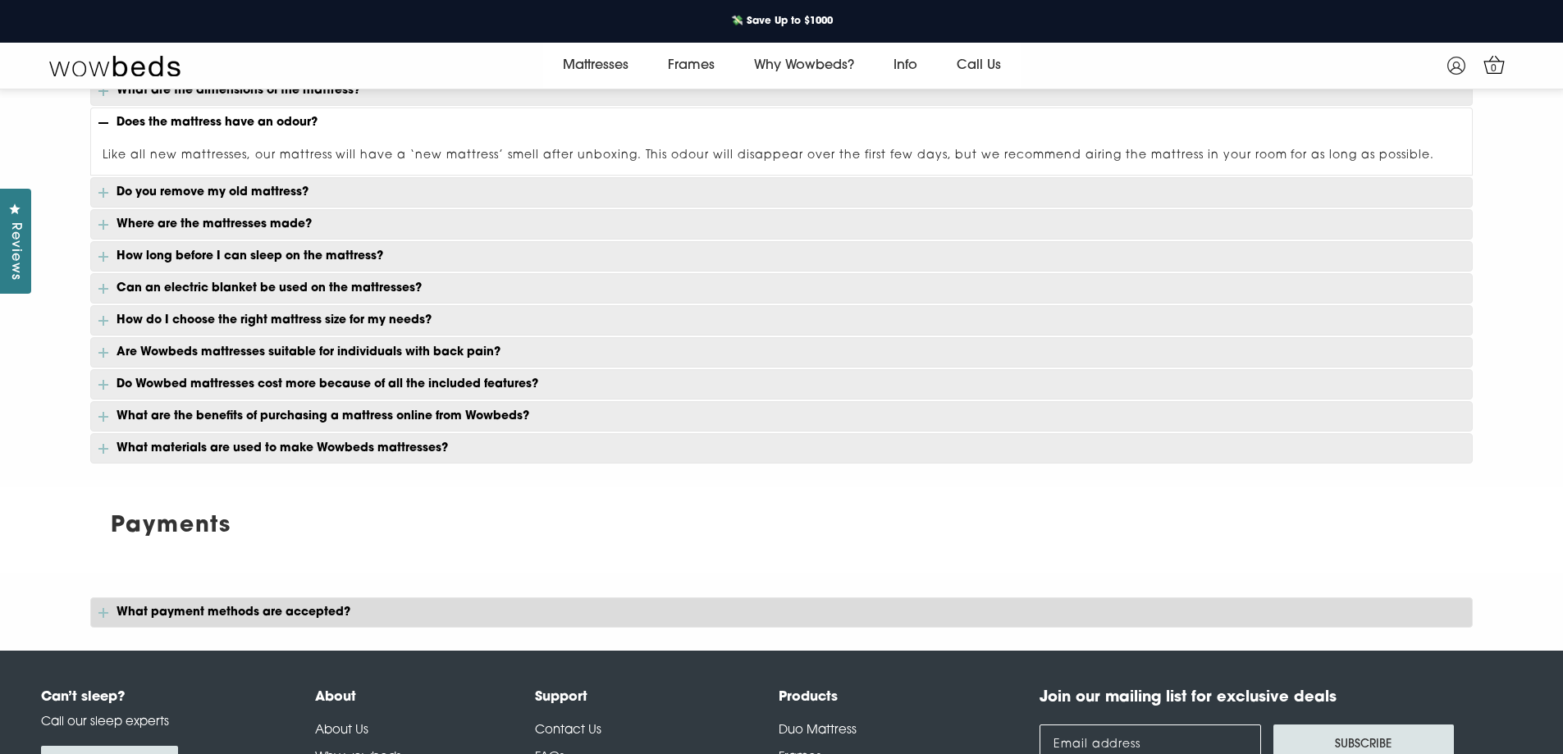
click at [258, 194] on p "Do you remove my old mattress?" at bounding box center [781, 192] width 1383 height 30
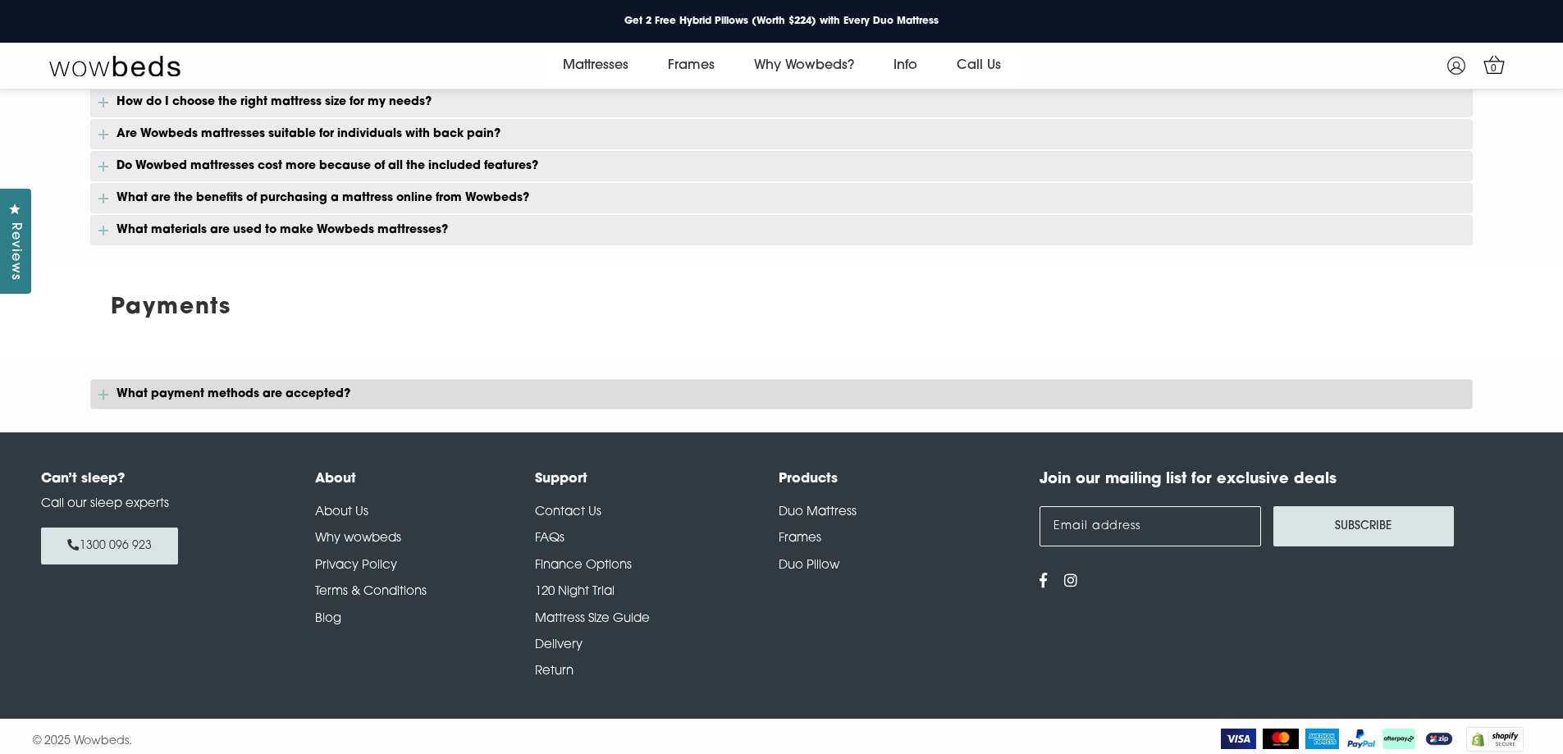
scroll to position [1799, 0]
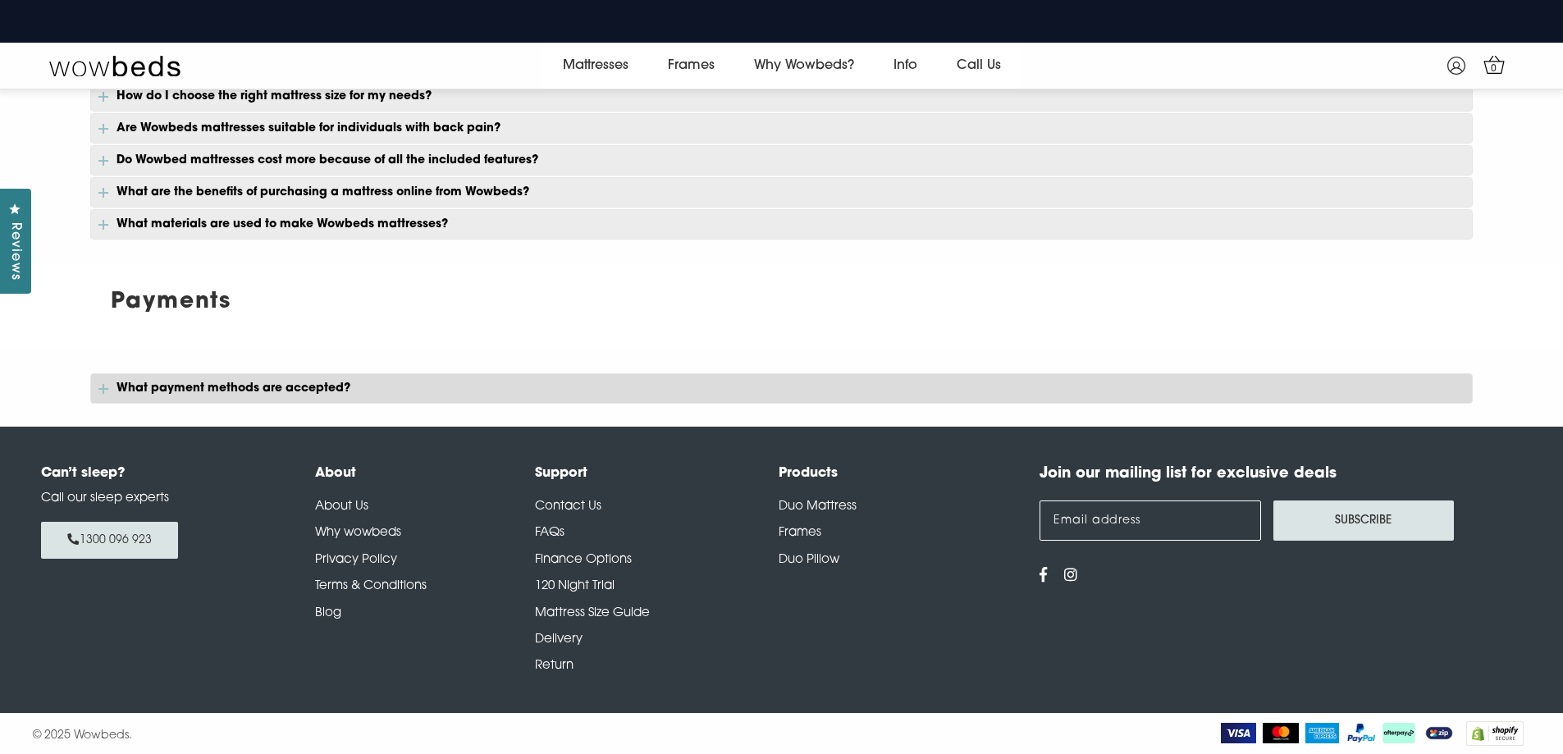
click at [492, 381] on p "What payment methods are accepted?" at bounding box center [781, 388] width 1383 height 30
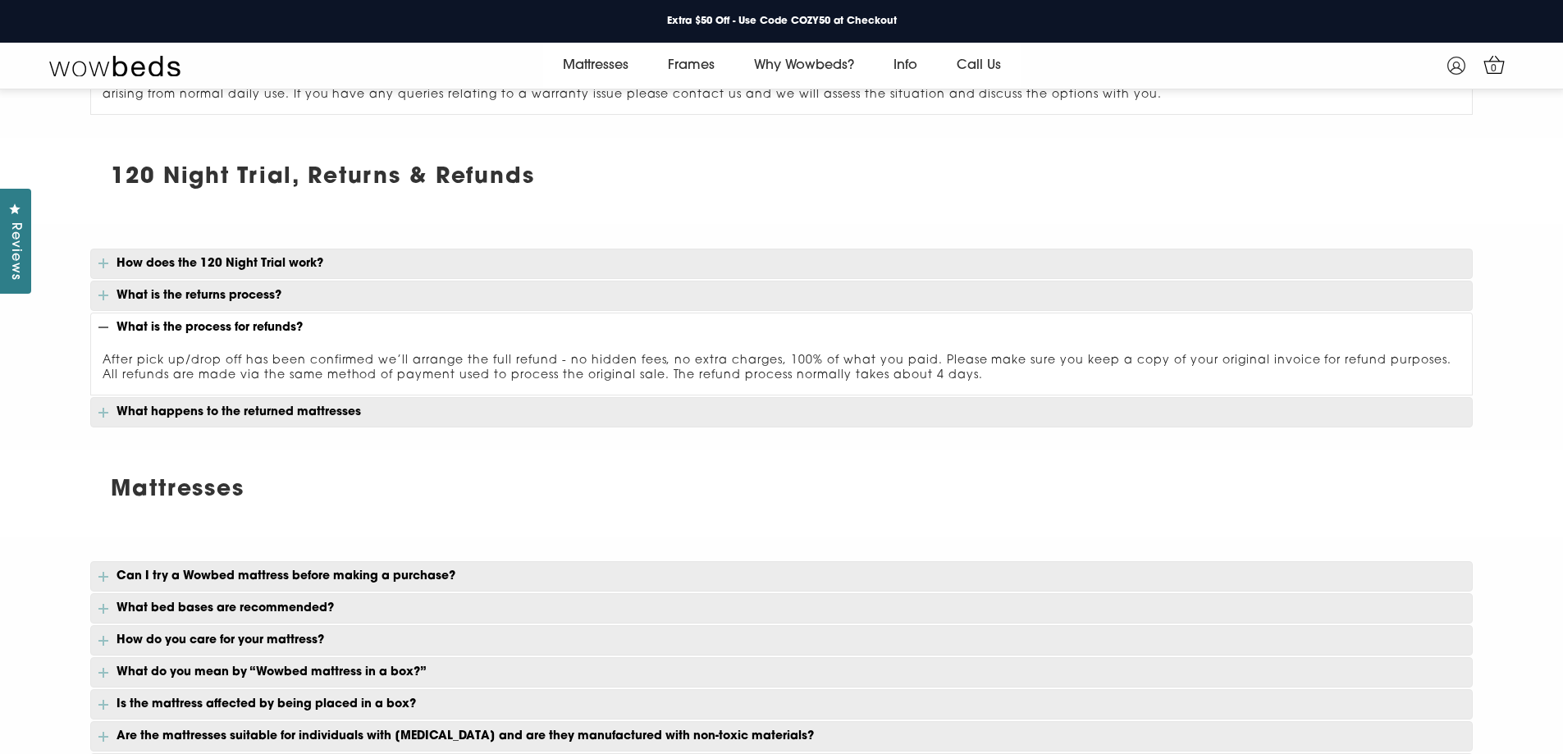
scroll to position [732, 0]
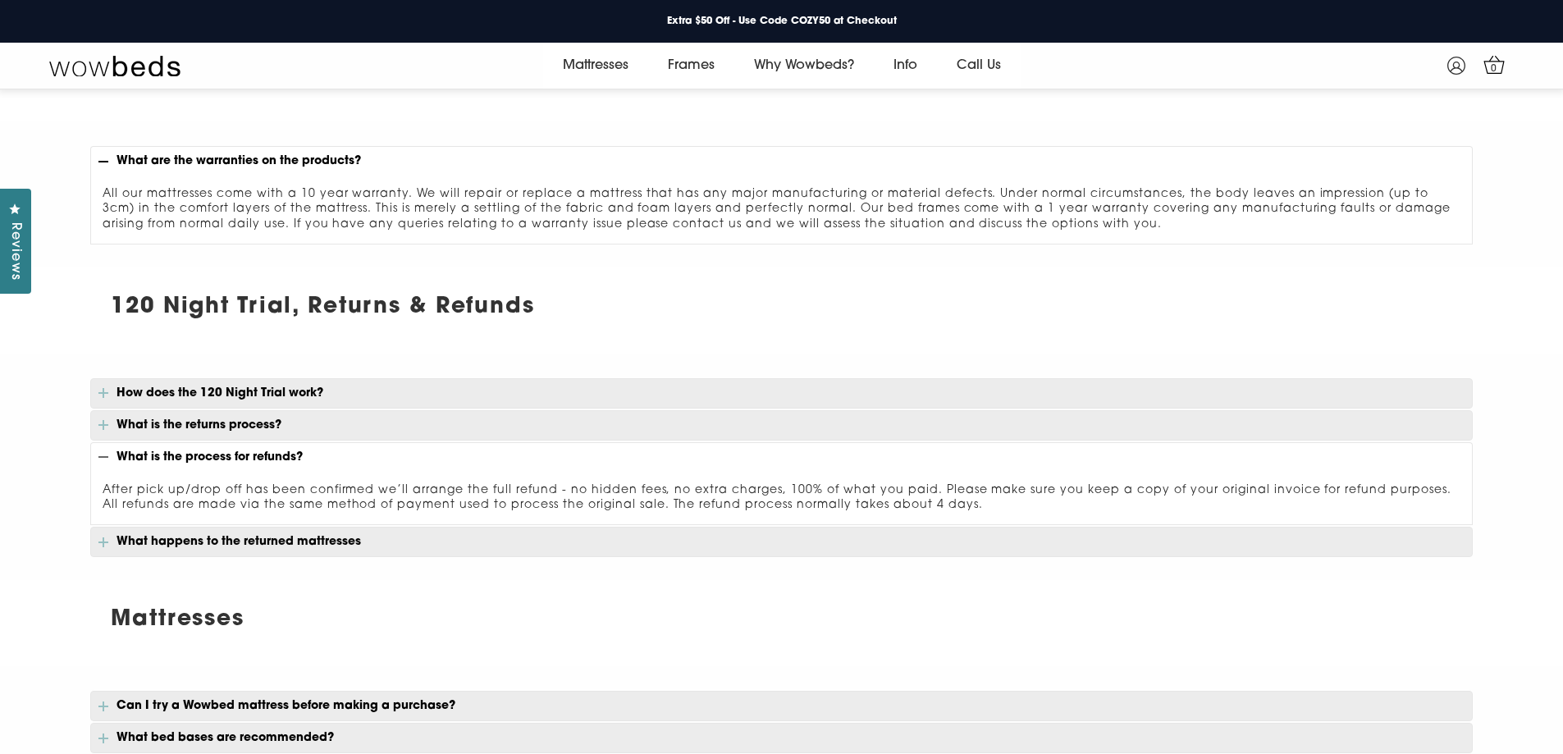
click at [541, 389] on p "How does the 120 Night Trial work?" at bounding box center [781, 393] width 1383 height 30
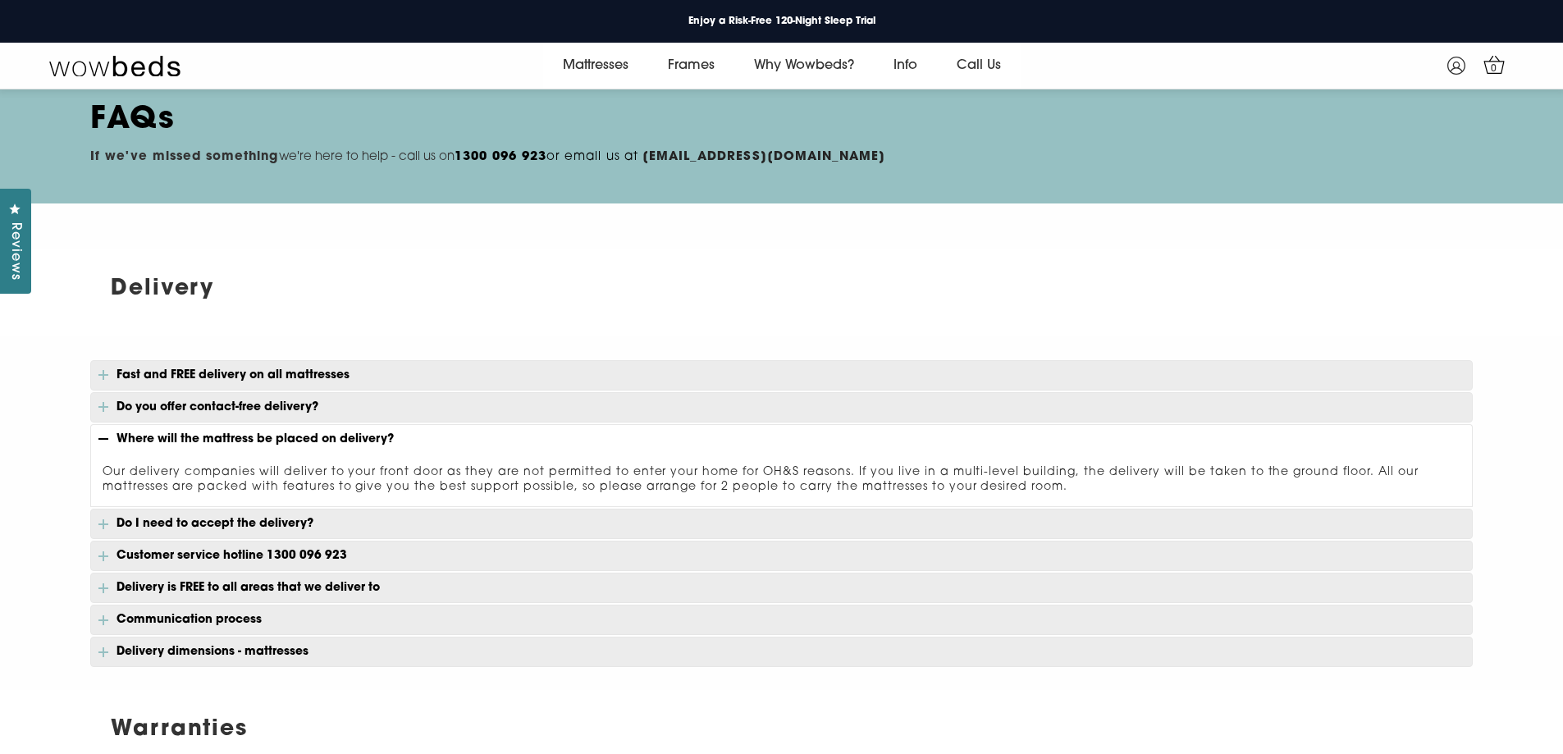
scroll to position [0, 0]
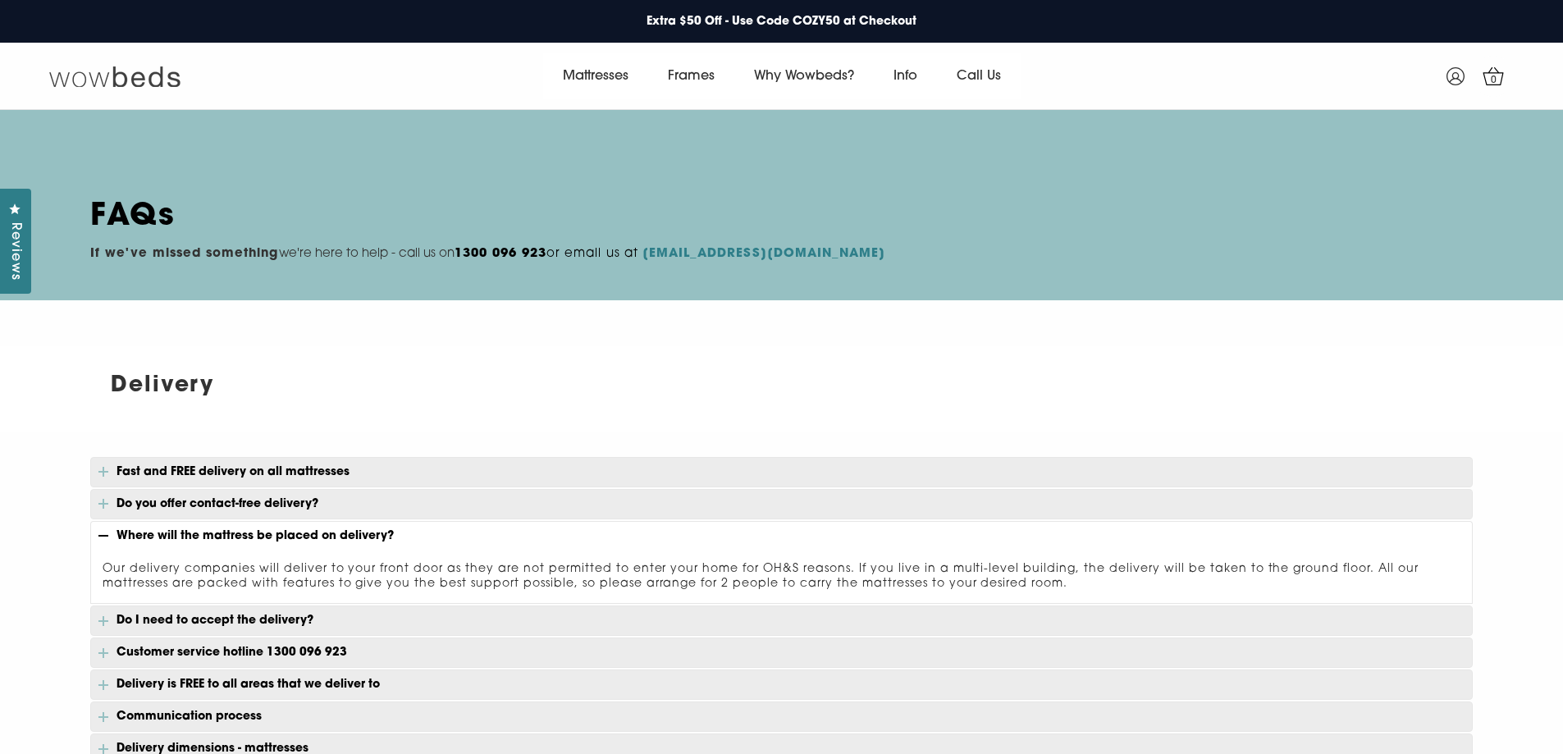
click at [142, 84] on img at bounding box center [114, 76] width 131 height 23
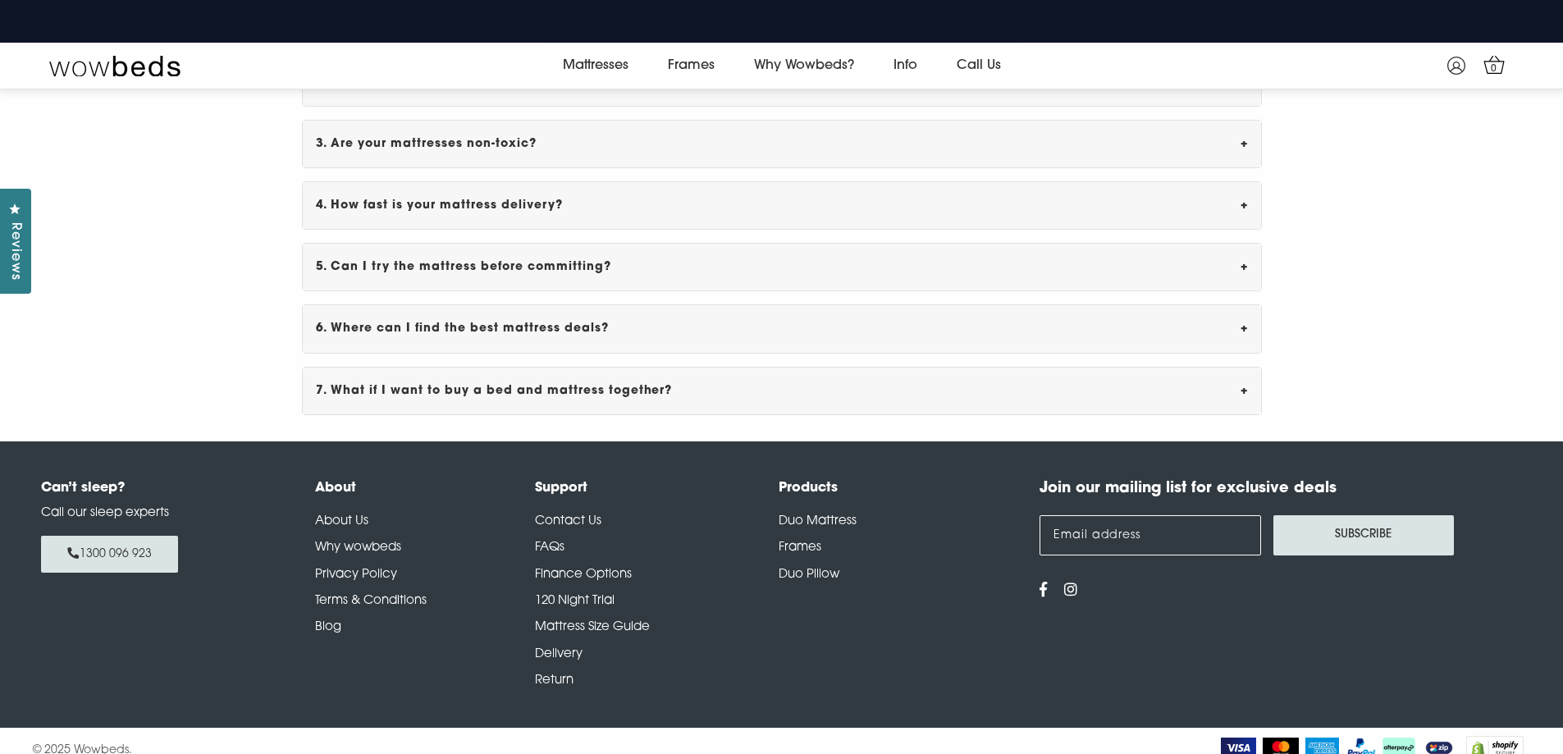
scroll to position [5751, 0]
